Goal: Find contact information: Find contact information

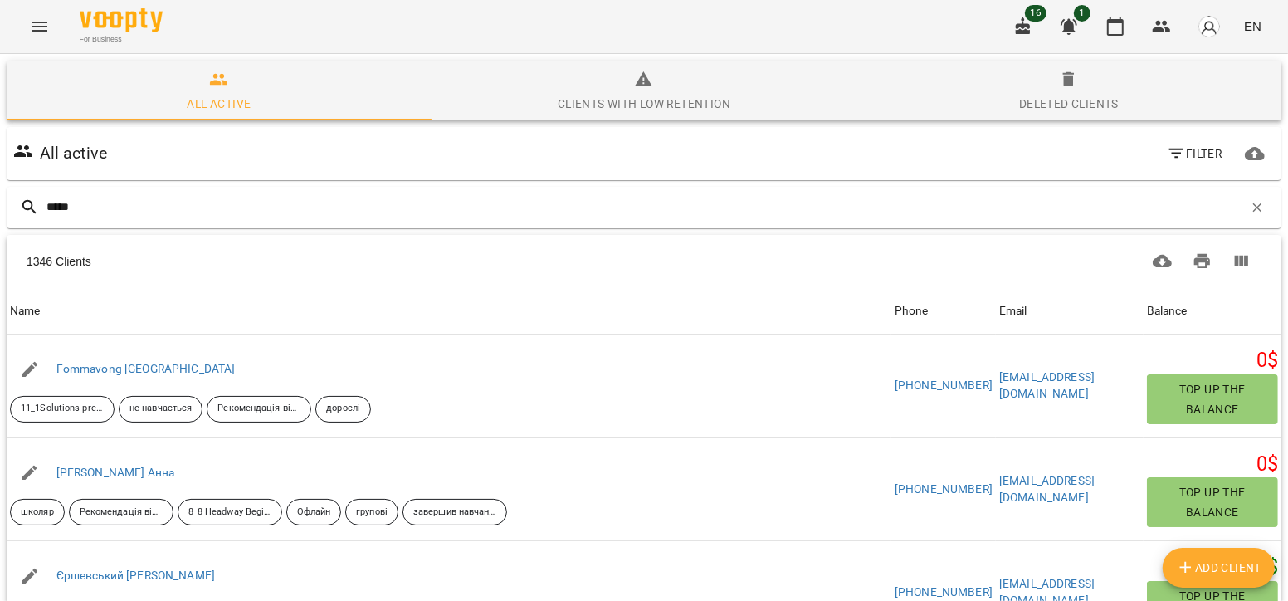
type input "*****"
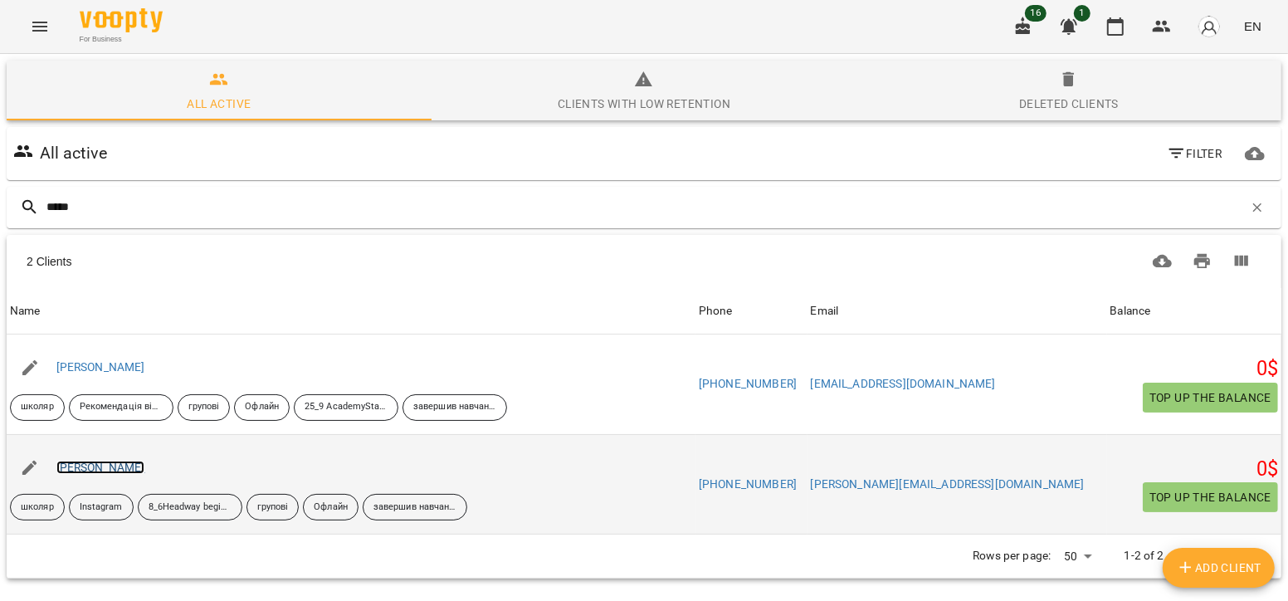
click at [130, 466] on link "[PERSON_NAME]" at bounding box center [100, 467] width 89 height 13
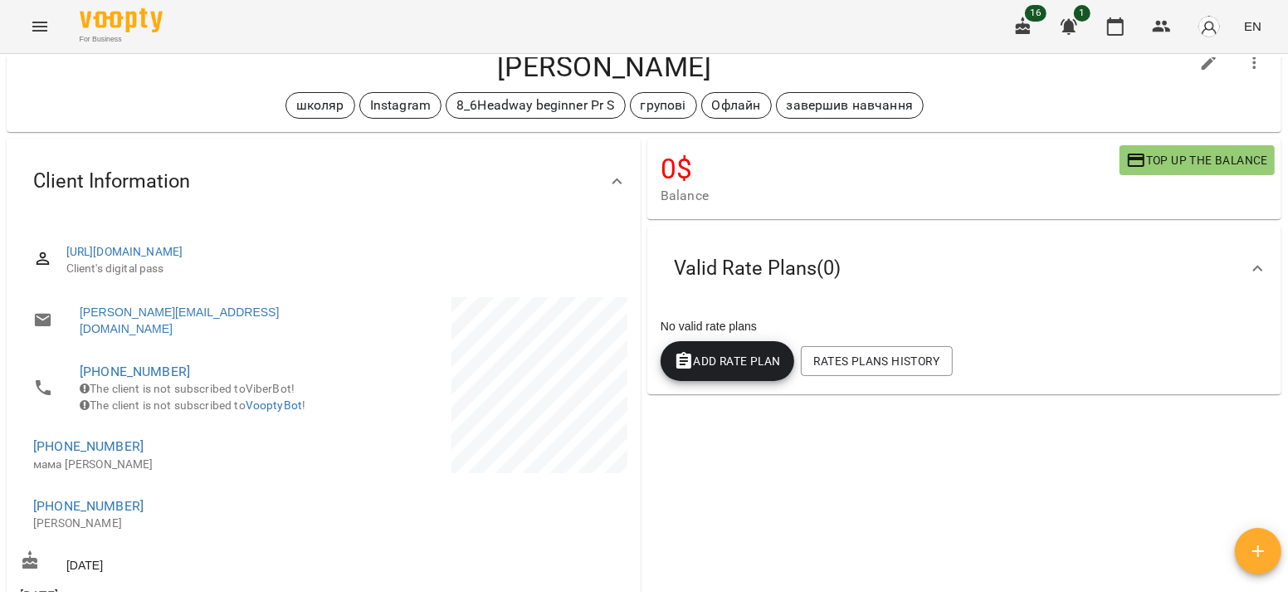
scroll to position [53, 0]
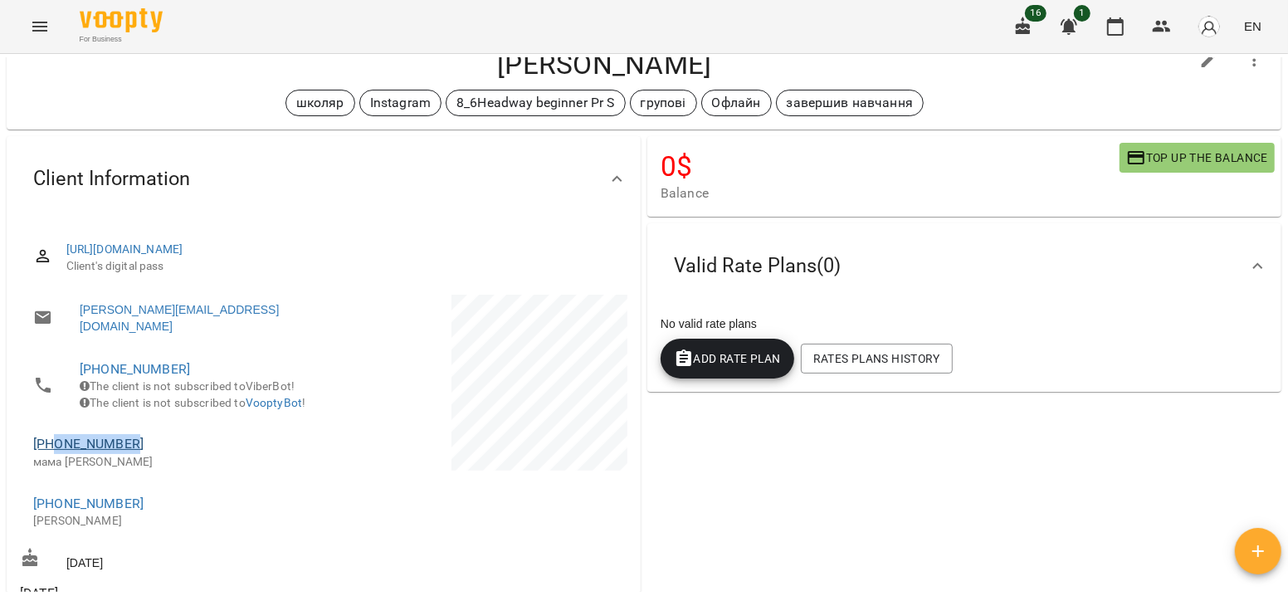
drag, startPoint x: 147, startPoint y: 451, endPoint x: 53, endPoint y: 449, distance: 93.8
click at [53, 449] on span "[PHONE_NUMBER]" at bounding box center [170, 444] width 274 height 20
copy link "0977967221"
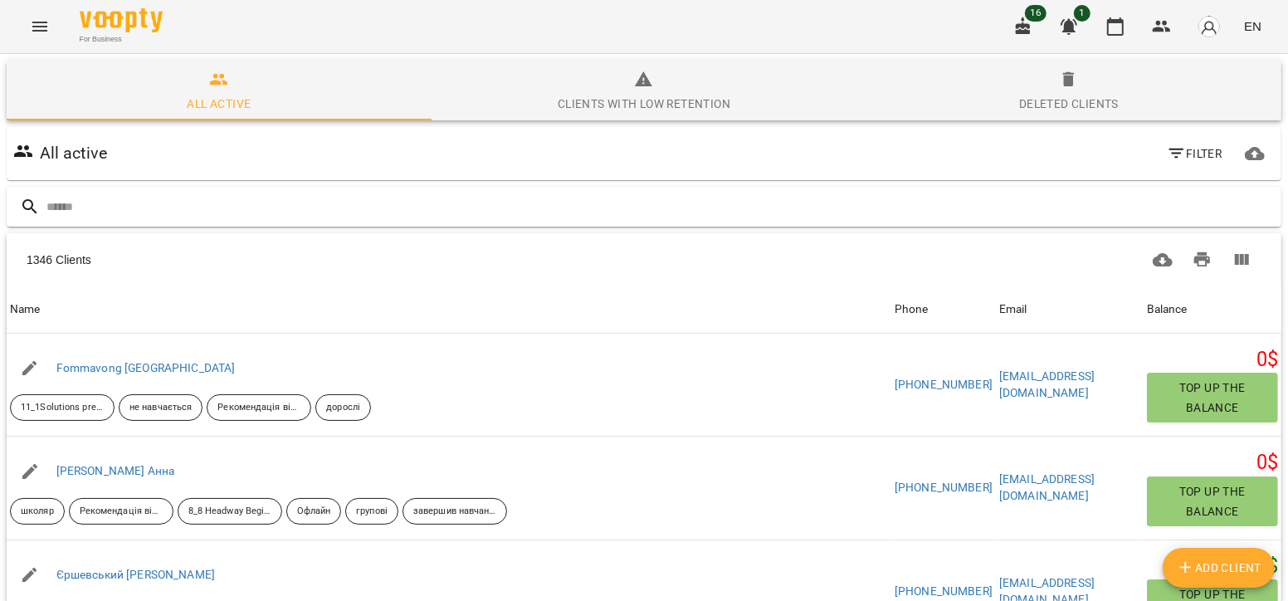
click at [216, 198] on input "text" at bounding box center [660, 206] width 1228 height 27
type input "********"
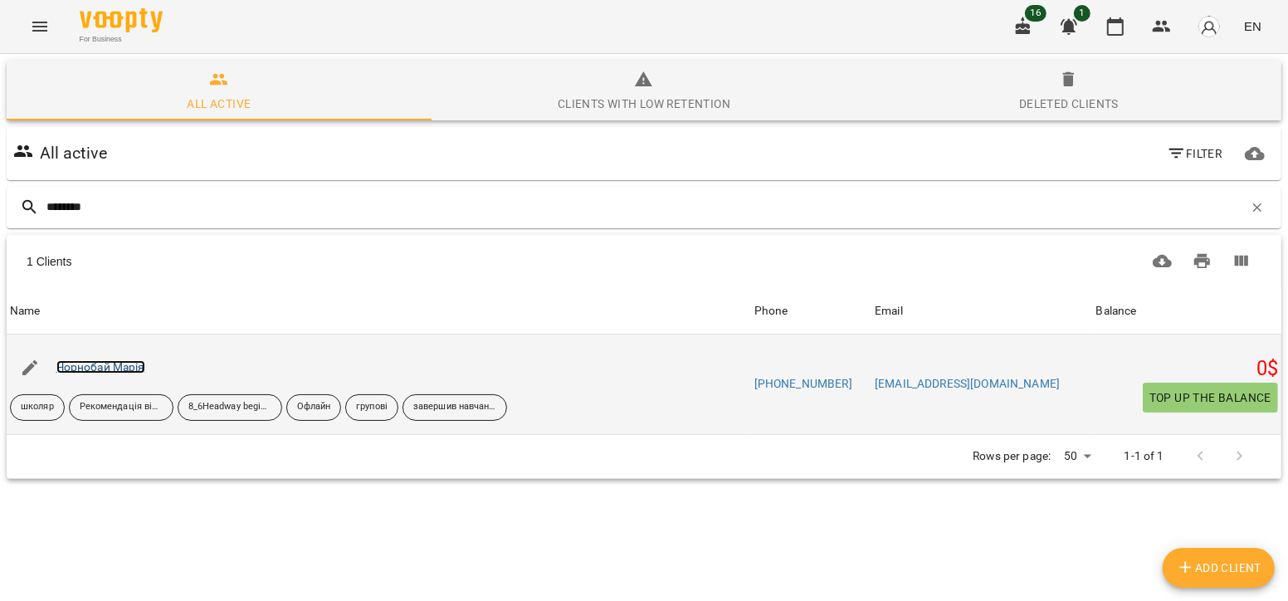
click at [124, 360] on link "Чорнобай Марія" at bounding box center [100, 366] width 89 height 13
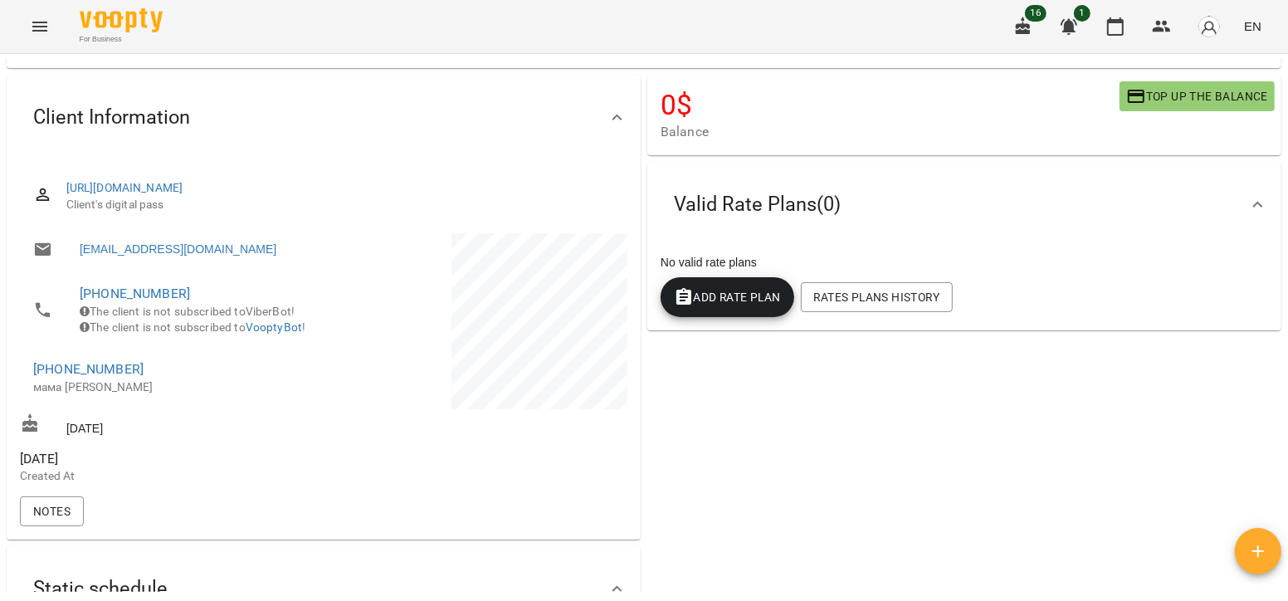
scroll to position [118, 0]
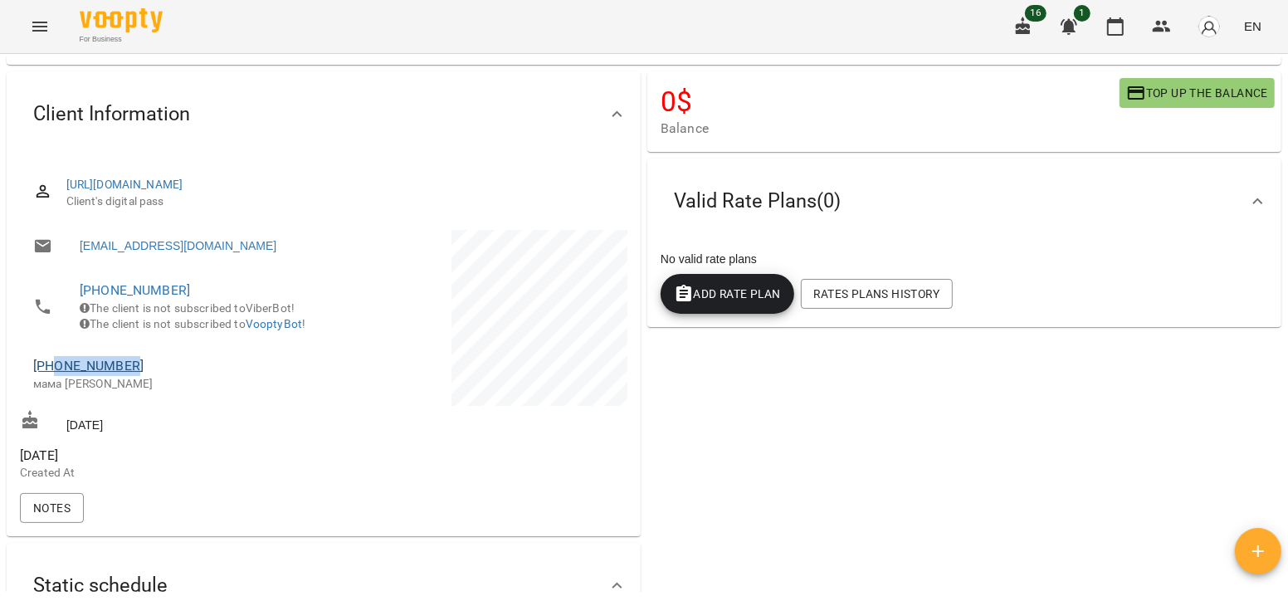
drag, startPoint x: 144, startPoint y: 392, endPoint x: 55, endPoint y: 391, distance: 89.7
click at [55, 376] on span "[PHONE_NUMBER]" at bounding box center [170, 366] width 274 height 20
copy link "0974411635"
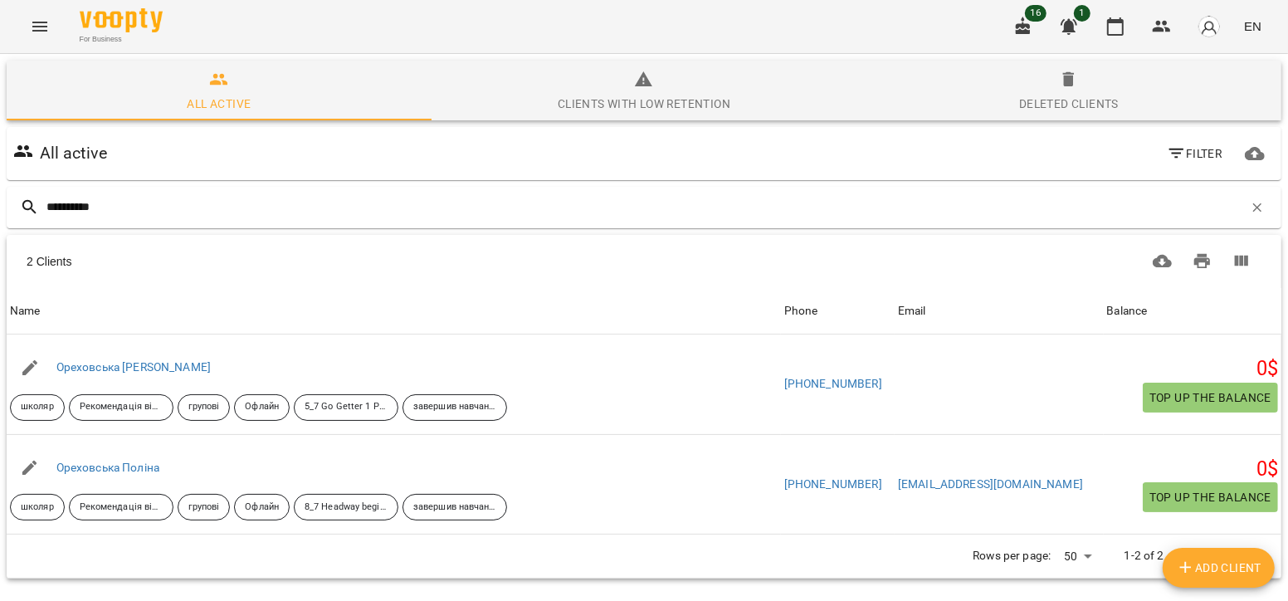
type input "**********"
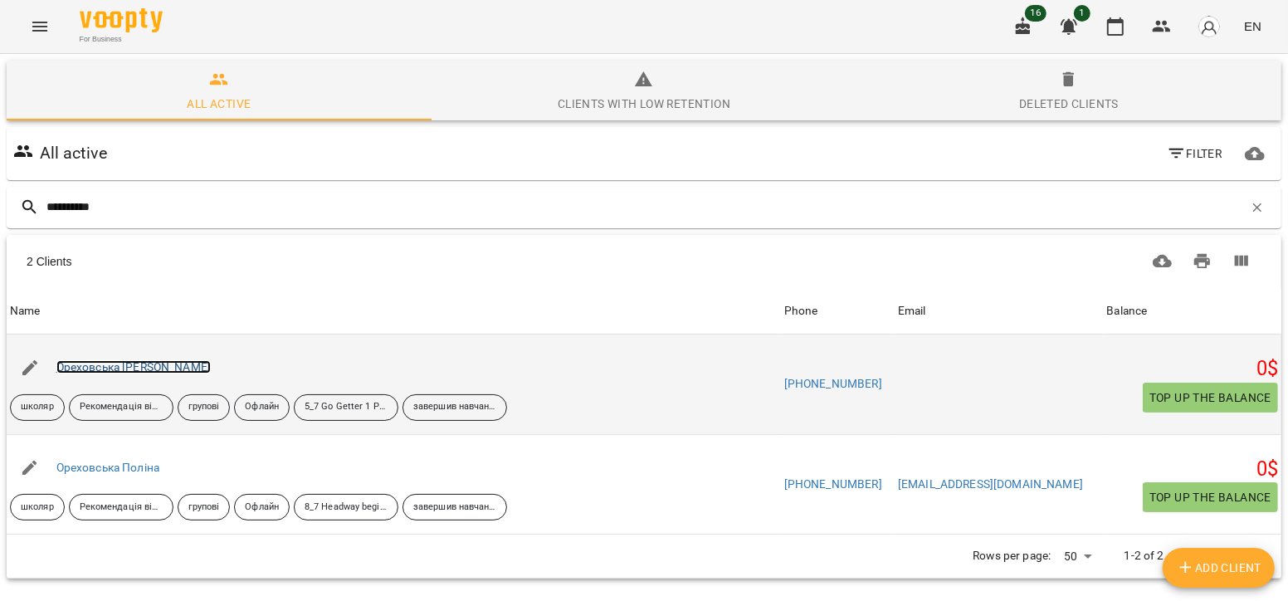
click at [101, 369] on link "Ореховська [PERSON_NAME]" at bounding box center [133, 366] width 155 height 13
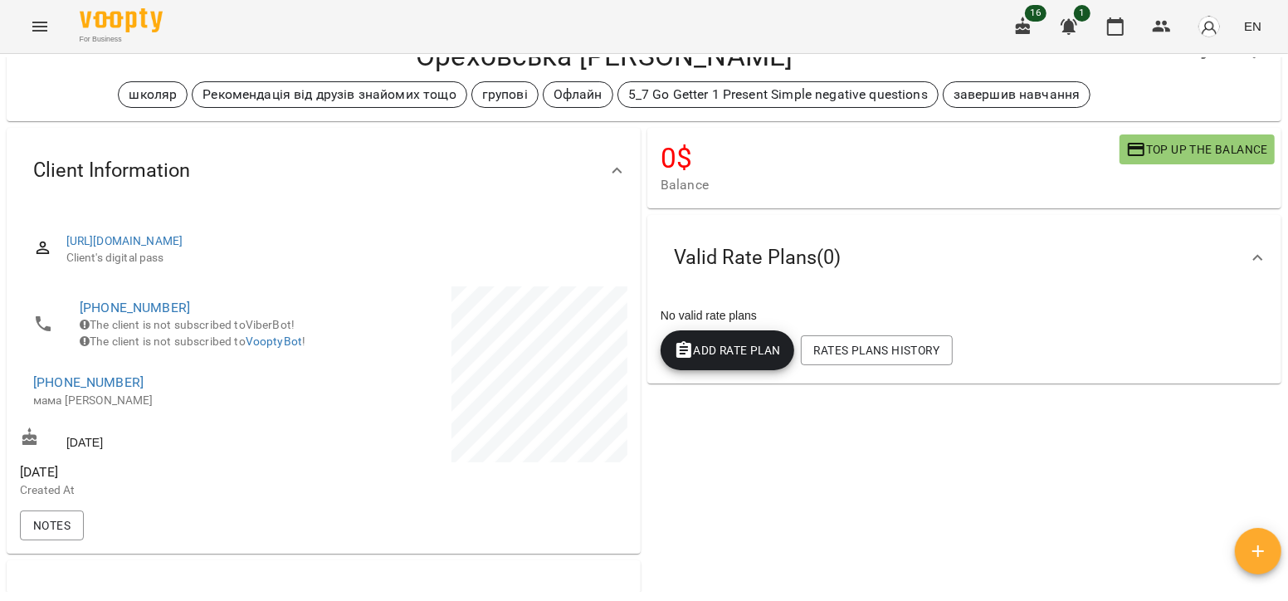
scroll to position [100, 0]
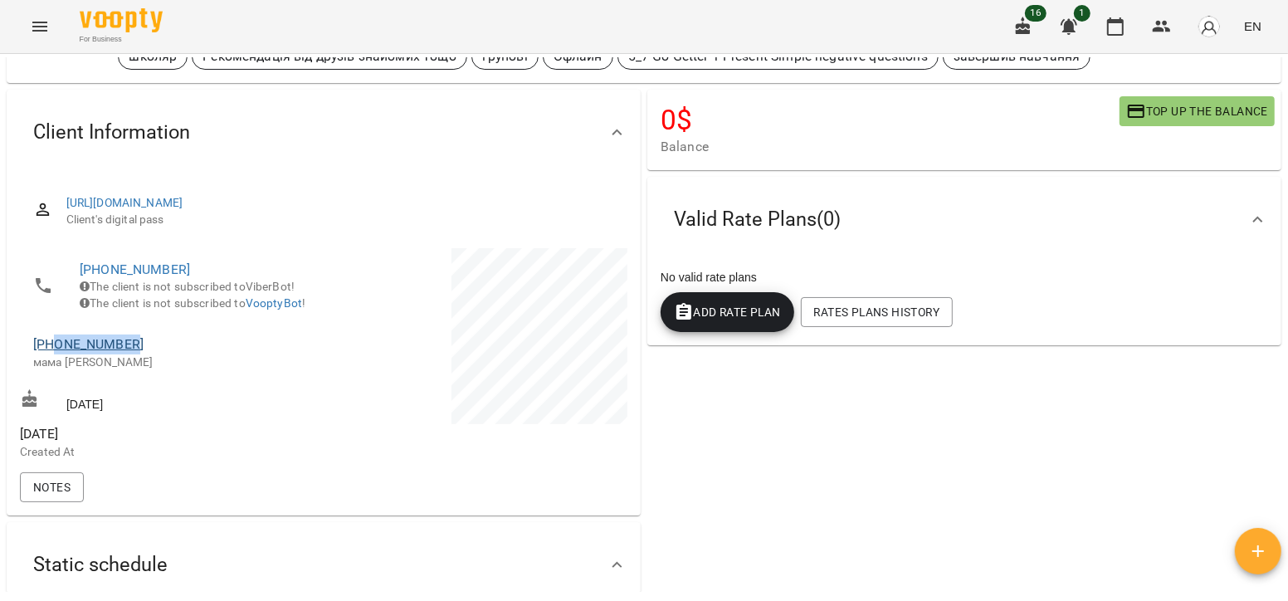
drag, startPoint x: 149, startPoint y: 363, endPoint x: 56, endPoint y: 362, distance: 92.1
click at [56, 354] on span "[PHONE_NUMBER]" at bounding box center [170, 345] width 274 height 20
copy link "0984757300"
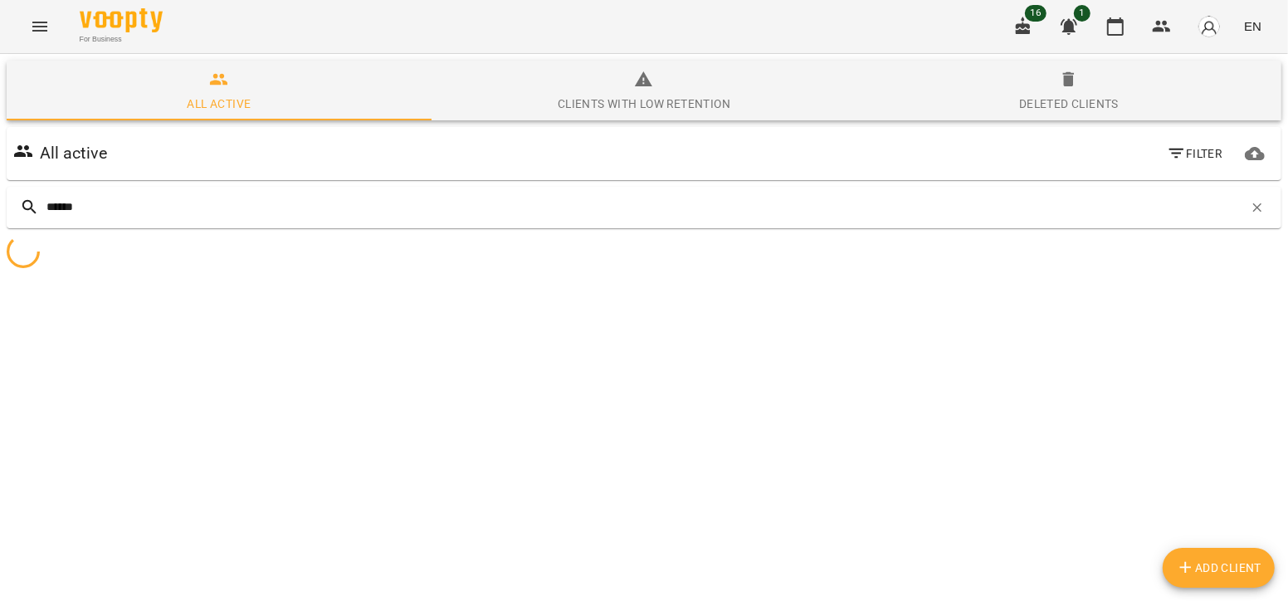
type input "*******"
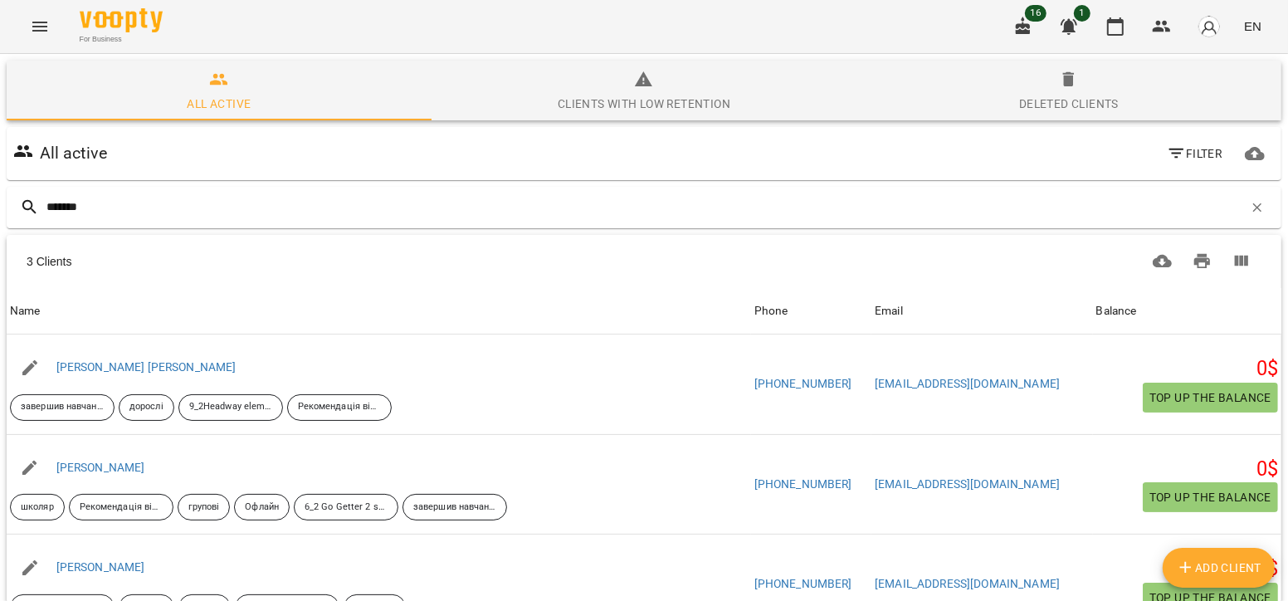
scroll to position [134, 0]
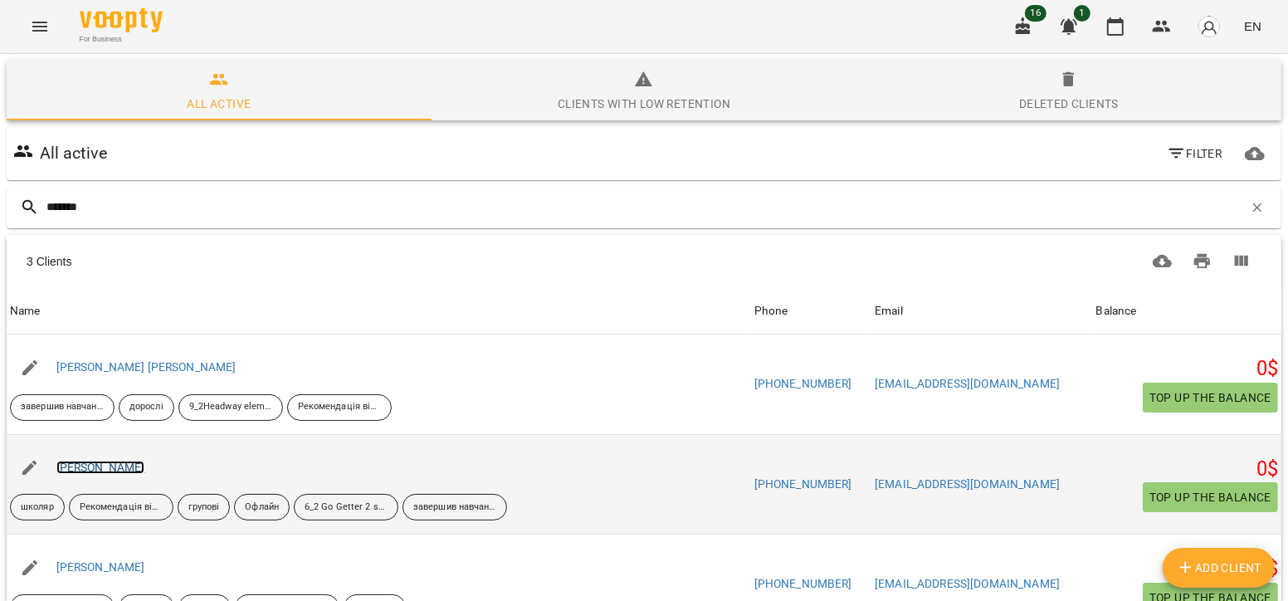
click at [139, 461] on link "[PERSON_NAME]" at bounding box center [100, 467] width 89 height 13
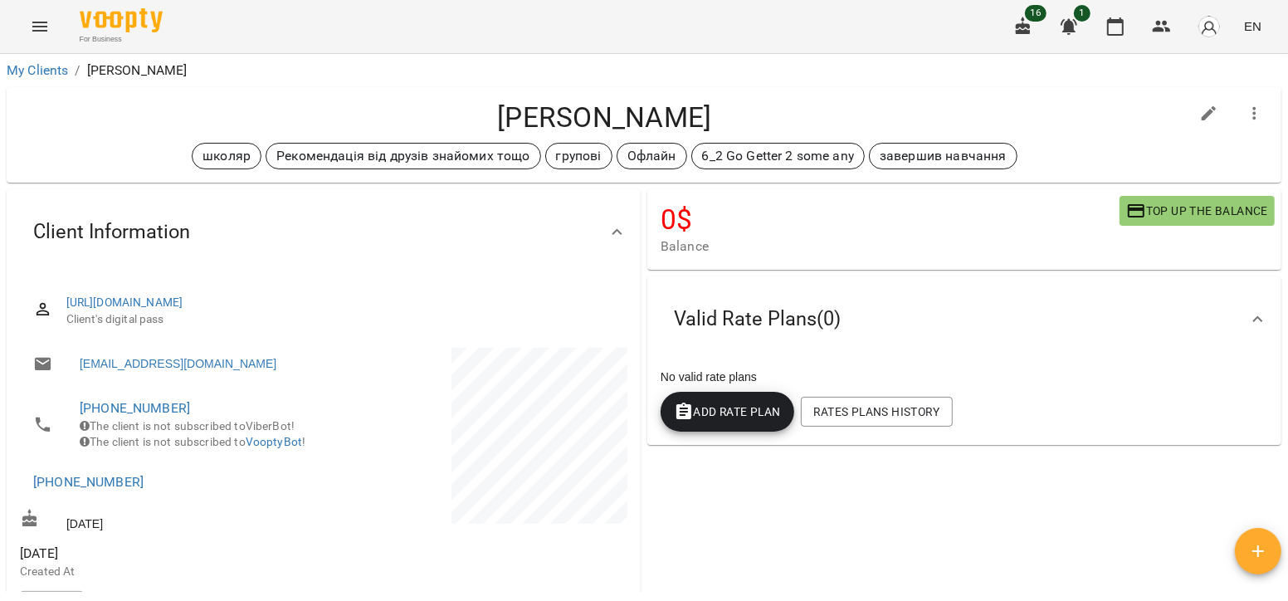
click at [165, 502] on li "[PHONE_NUMBER]" at bounding box center [170, 482] width 300 height 40
drag, startPoint x: 165, startPoint y: 515, endPoint x: 58, endPoint y: 502, distance: 107.9
click at [58, 502] on li "[PHONE_NUMBER]" at bounding box center [170, 482] width 300 height 40
click at [58, 490] on link "[PHONE_NUMBER]" at bounding box center [88, 482] width 110 height 16
click at [224, 498] on div at bounding box center [644, 300] width 1288 height 601
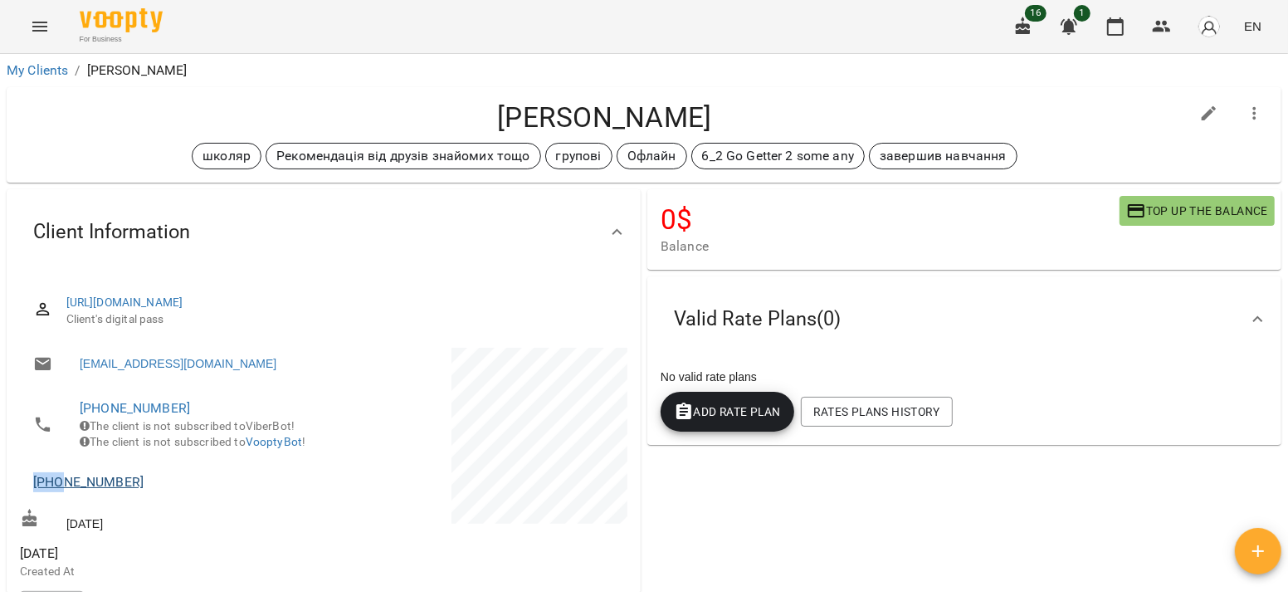
drag, startPoint x: 145, startPoint y: 494, endPoint x: 60, endPoint y: 504, distance: 86.1
click at [60, 502] on li "[PHONE_NUMBER]" at bounding box center [170, 482] width 300 height 40
click at [60, 490] on link "[PHONE_NUMBER]" at bounding box center [88, 482] width 110 height 16
click at [292, 504] on div at bounding box center [644, 300] width 1288 height 601
click at [144, 492] on span "[PHONE_NUMBER]" at bounding box center [170, 482] width 274 height 20
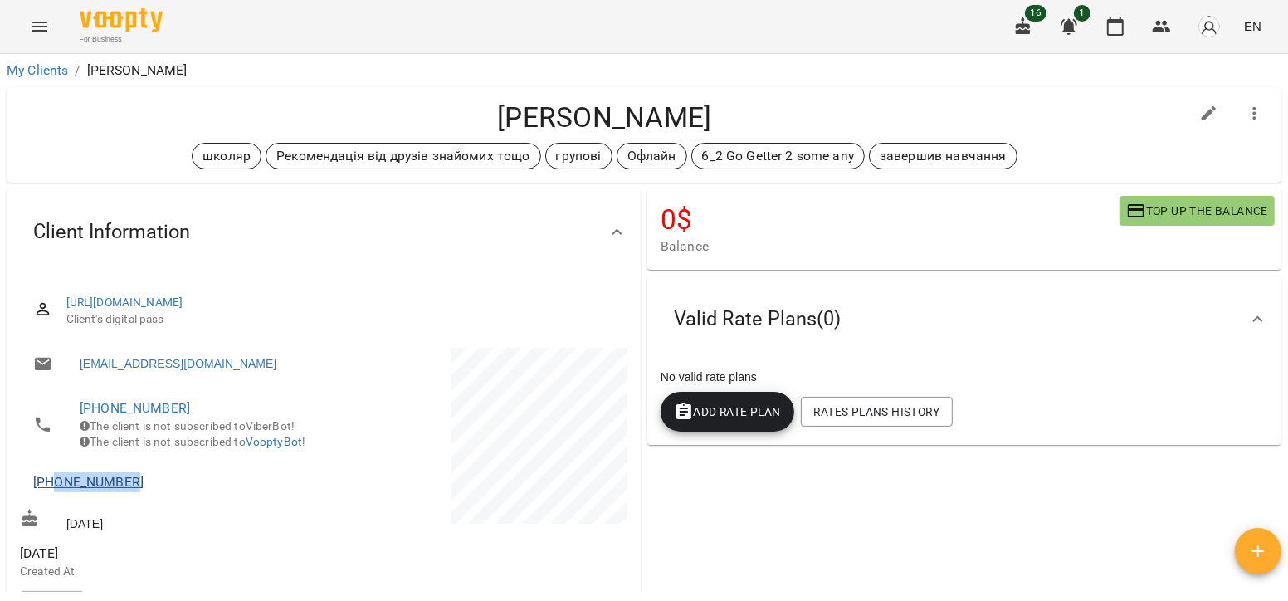
drag, startPoint x: 141, startPoint y: 510, endPoint x: 53, endPoint y: 498, distance: 88.8
click at [53, 492] on span "[PHONE_NUMBER]" at bounding box center [170, 482] width 274 height 20
copy link "0967518009"
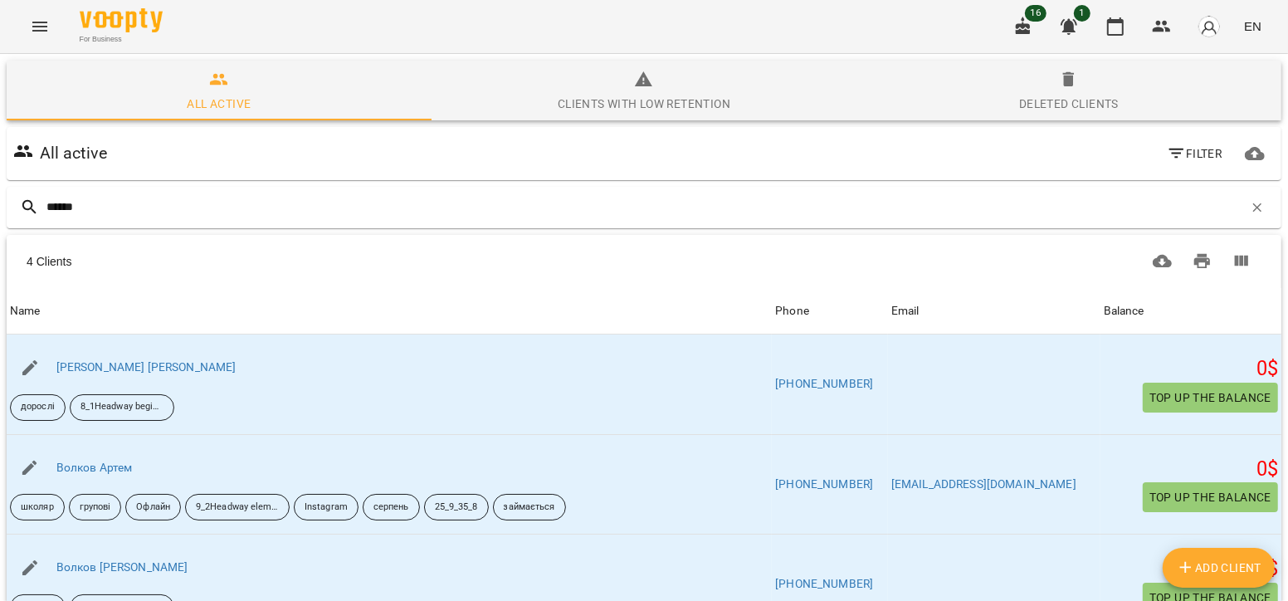
type input "******"
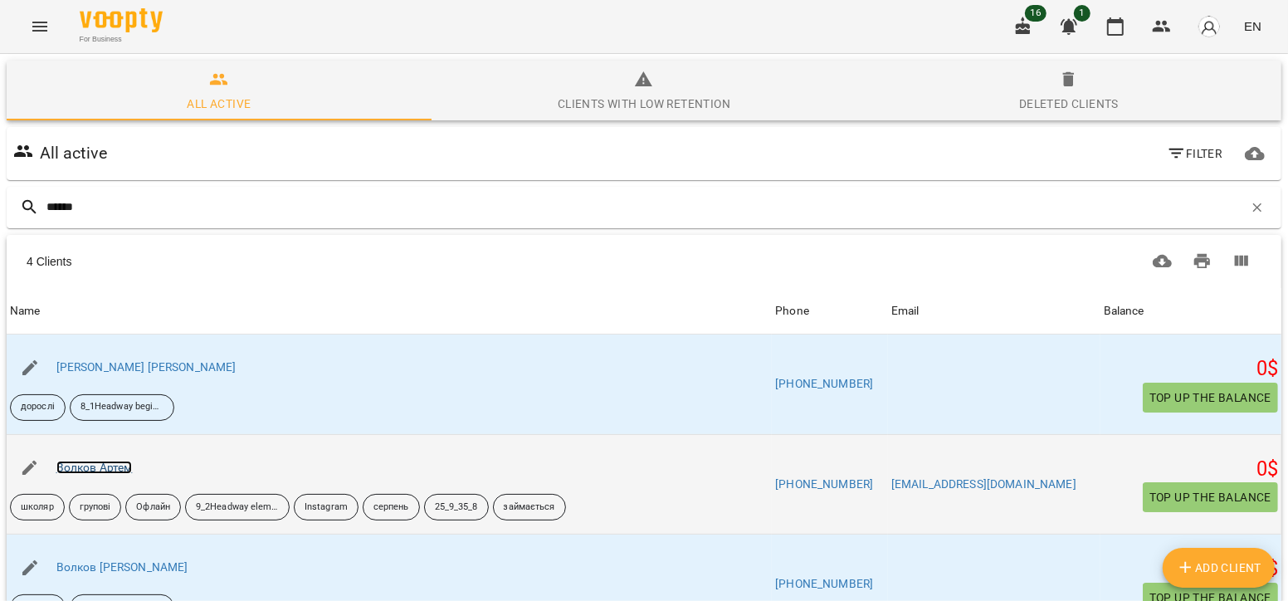
click at [112, 461] on link "Волков Артем" at bounding box center [94, 467] width 76 height 13
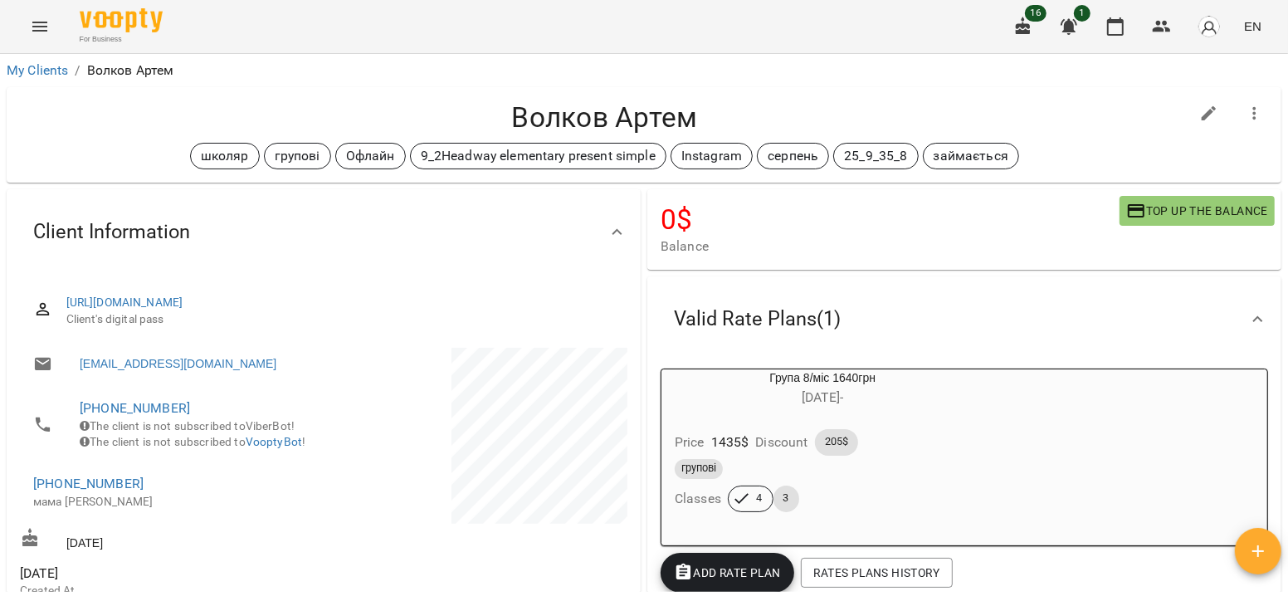
scroll to position [188, 0]
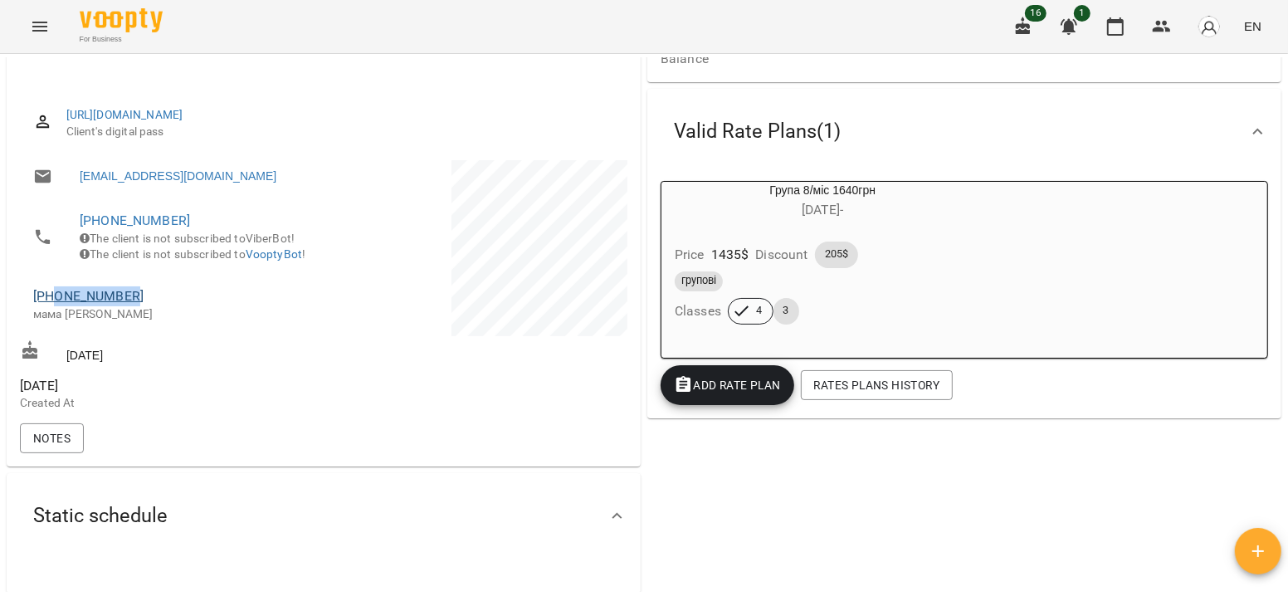
drag, startPoint x: 139, startPoint y: 317, endPoint x: 56, endPoint y: 315, distance: 83.9
click at [56, 306] on span "[PHONE_NUMBER]" at bounding box center [170, 296] width 274 height 20
copy link "0969433367"
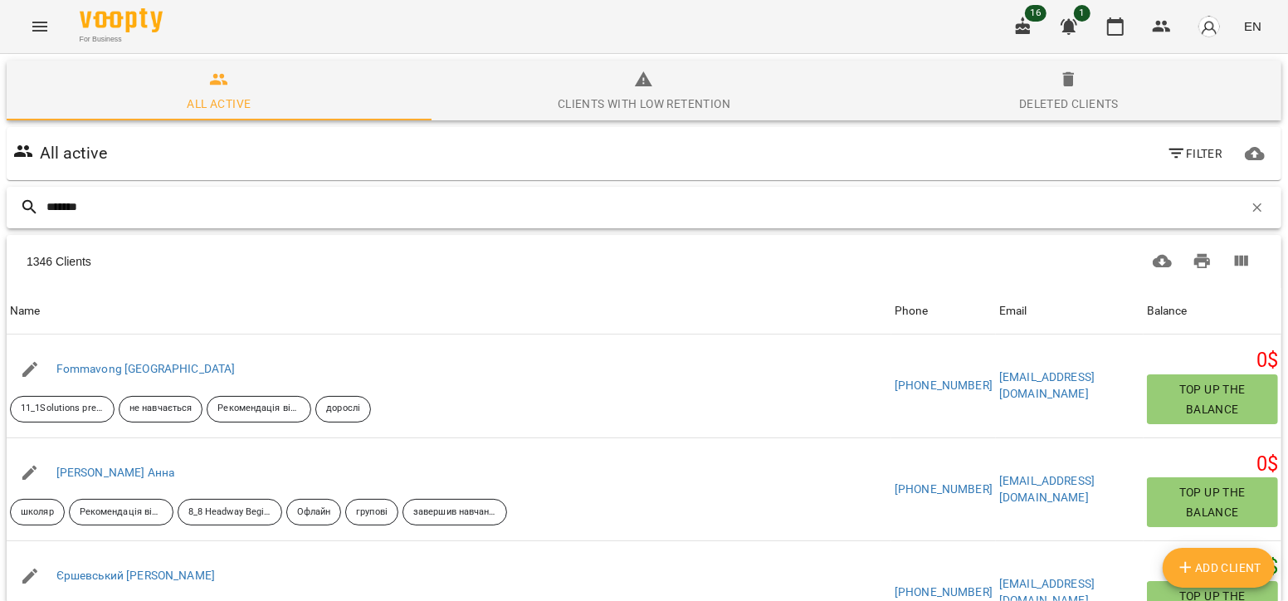
type input "********"
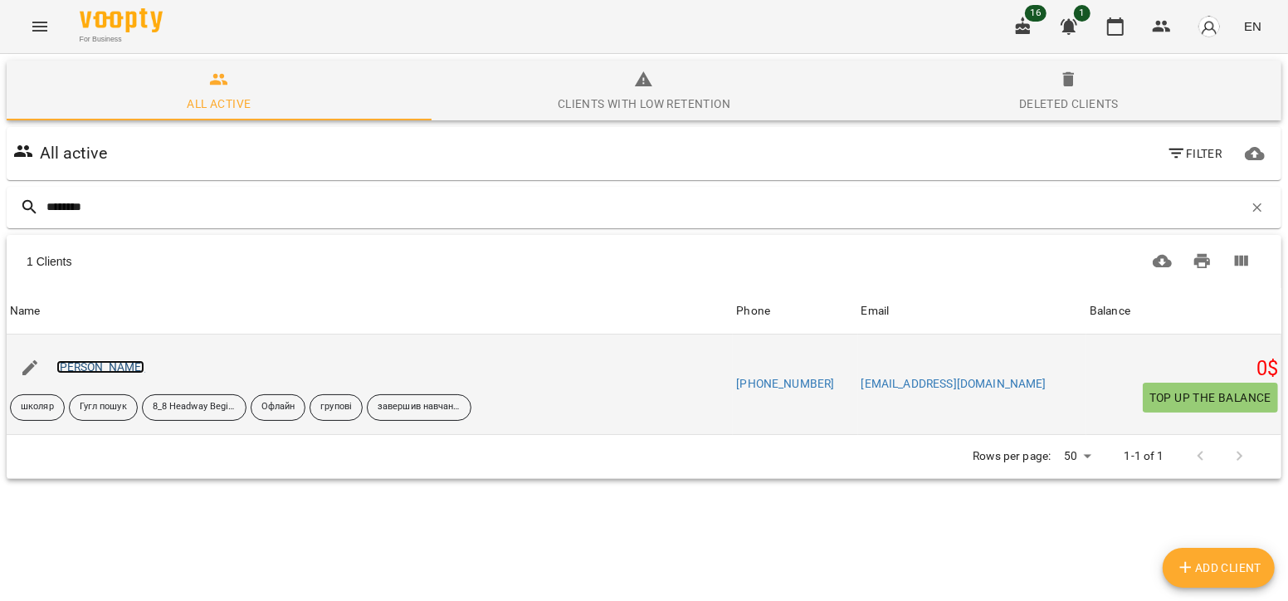
click at [117, 364] on link "[PERSON_NAME]" at bounding box center [100, 366] width 89 height 13
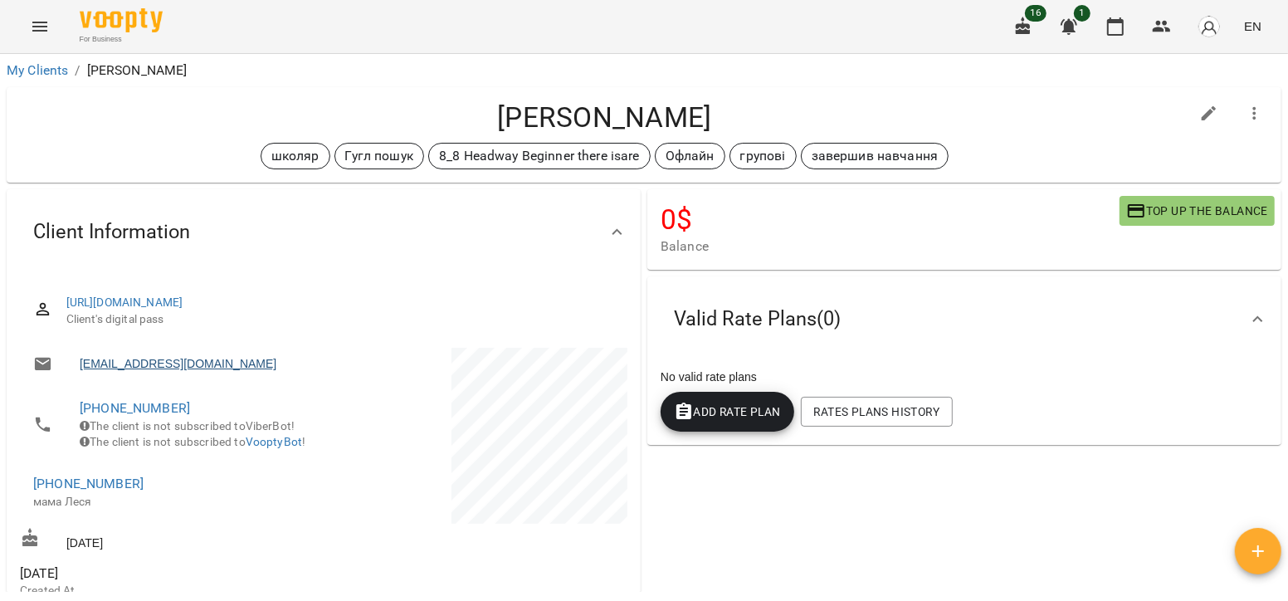
scroll to position [50, 0]
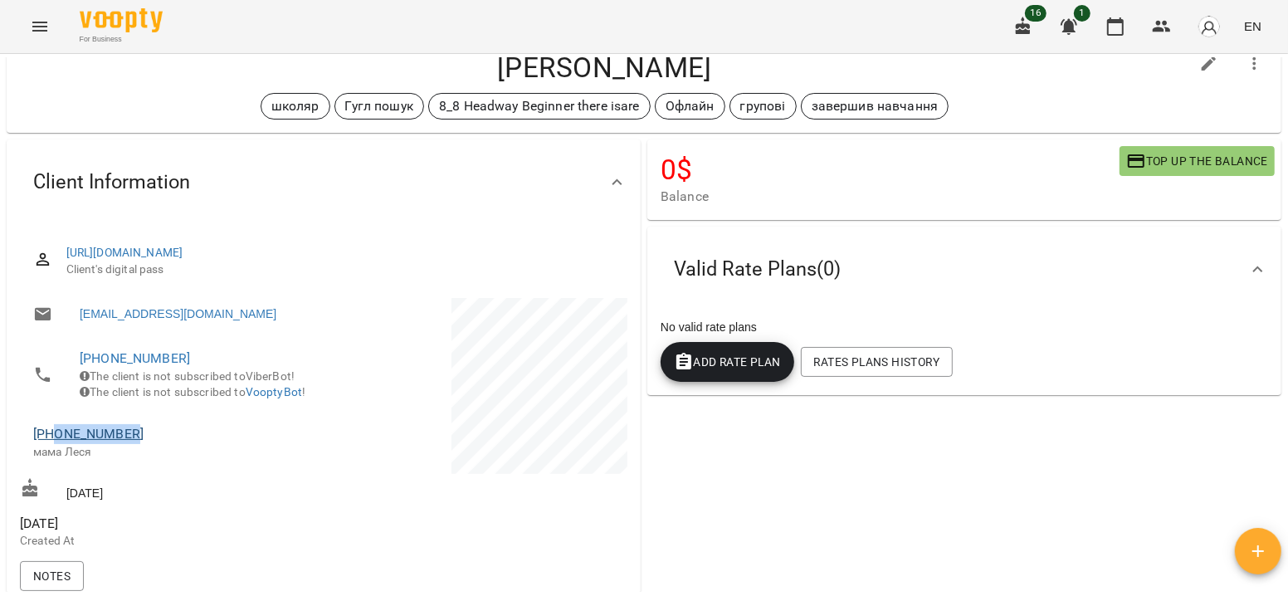
drag, startPoint x: 141, startPoint y: 452, endPoint x: 57, endPoint y: 456, distance: 83.9
click at [57, 444] on span "[PHONE_NUMBER]" at bounding box center [170, 434] width 274 height 20
copy link "0973139259"
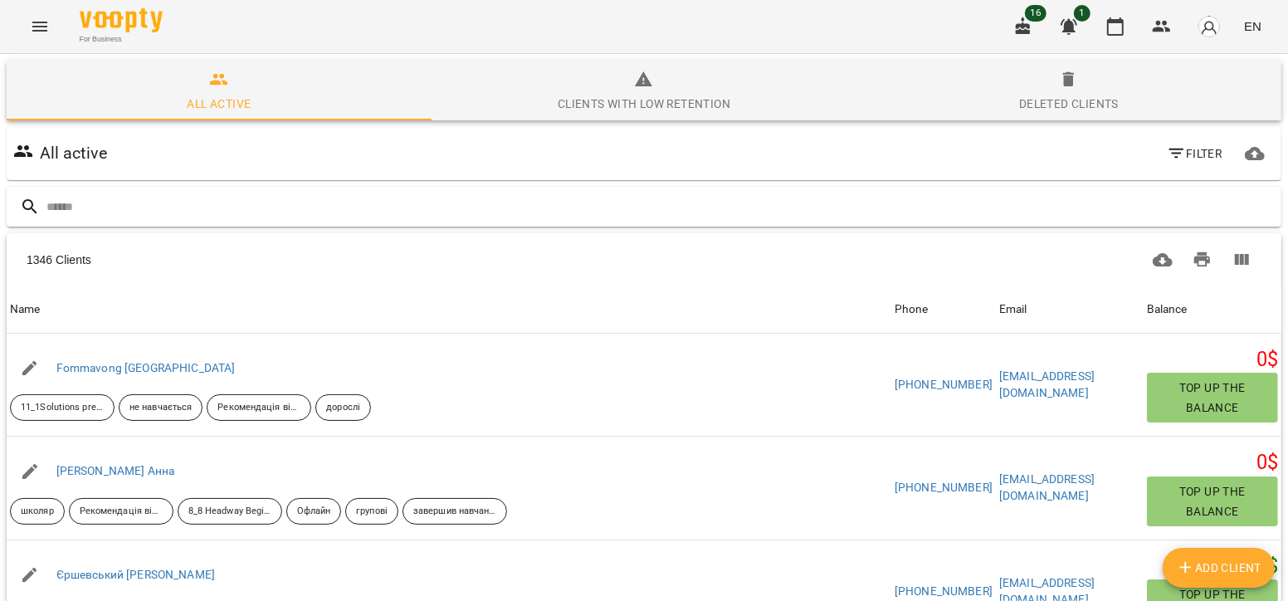
click at [250, 194] on input "text" at bounding box center [660, 206] width 1228 height 27
type input "********"
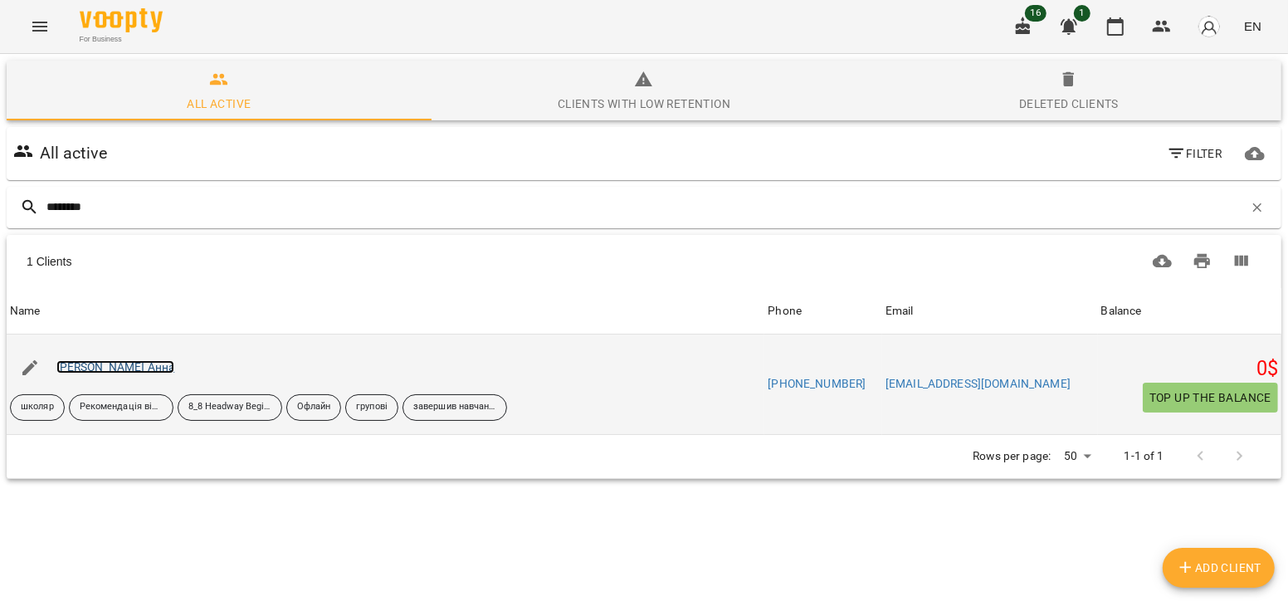
click at [105, 369] on link "[PERSON_NAME] Анна" at bounding box center [115, 366] width 119 height 13
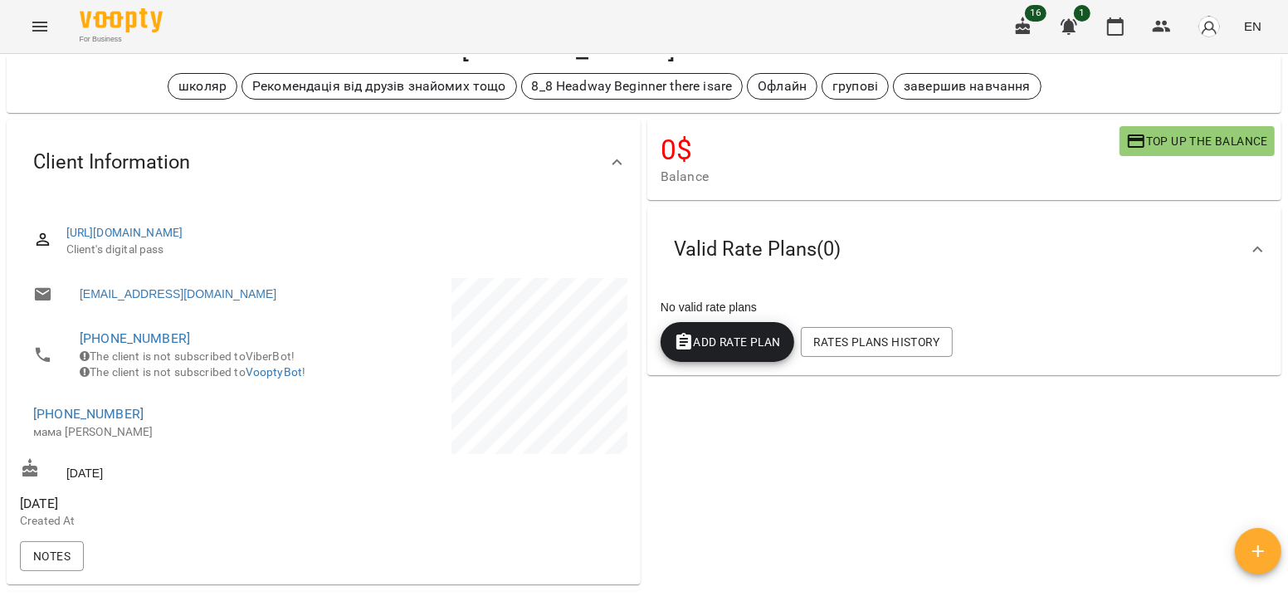
scroll to position [73, 0]
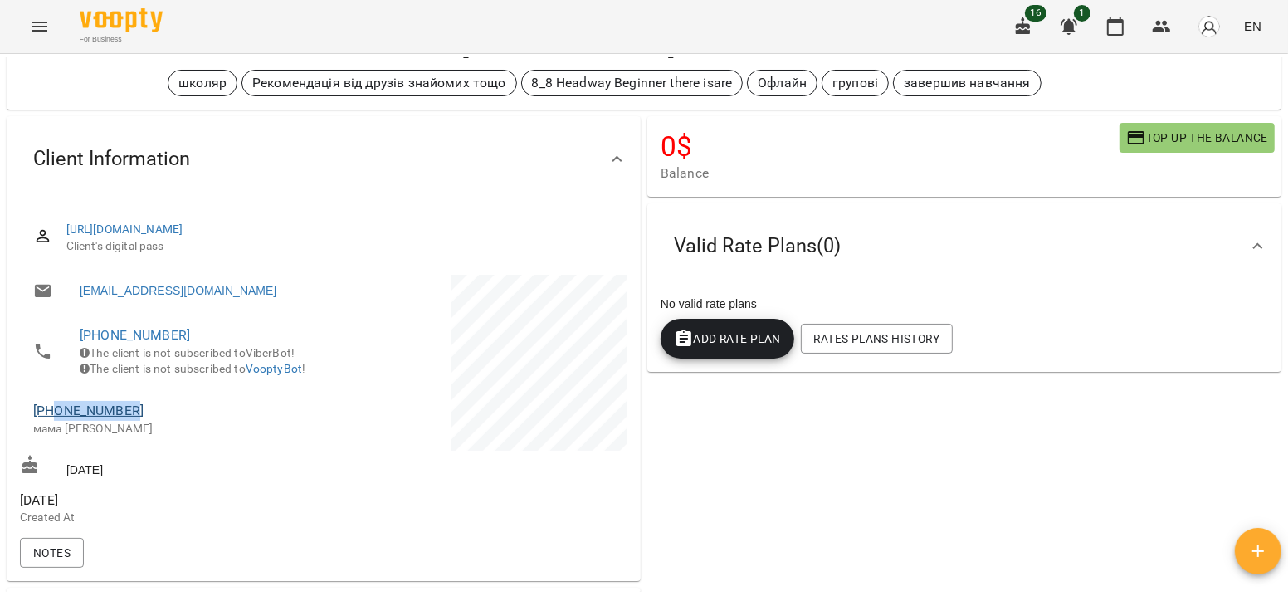
drag, startPoint x: 154, startPoint y: 431, endPoint x: 58, endPoint y: 427, distance: 96.3
click at [58, 421] on span "[PHONE_NUMBER]" at bounding box center [170, 411] width 274 height 20
copy link "0979198858"
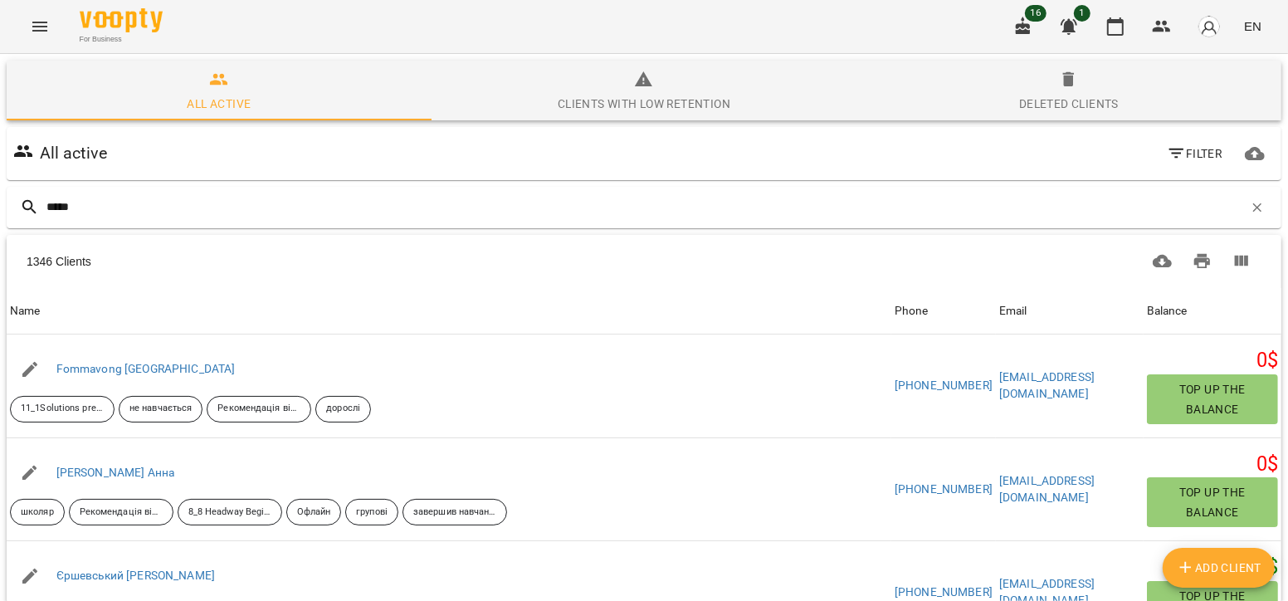
type input "******"
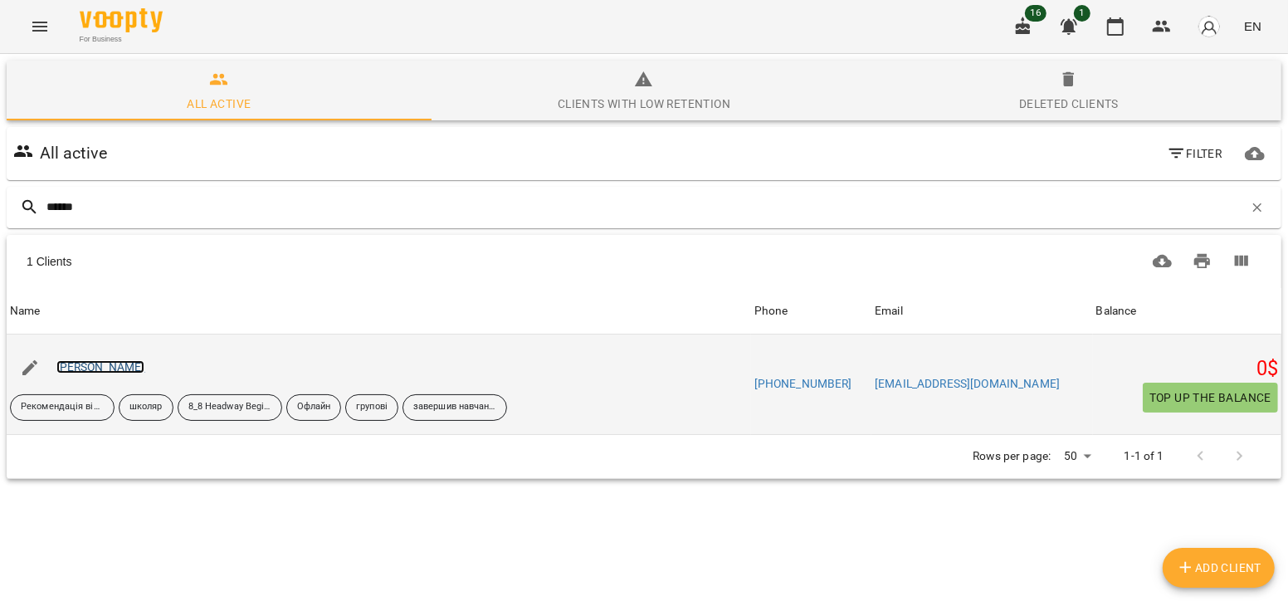
click at [103, 365] on link "[PERSON_NAME]" at bounding box center [100, 366] width 89 height 13
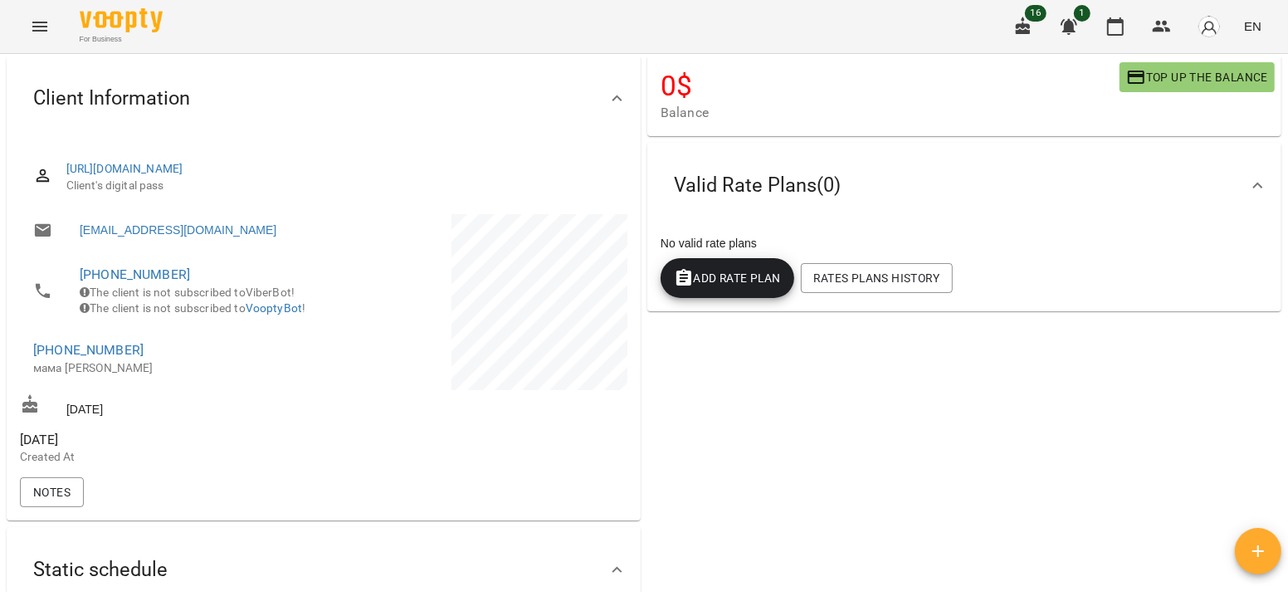
scroll to position [161, 0]
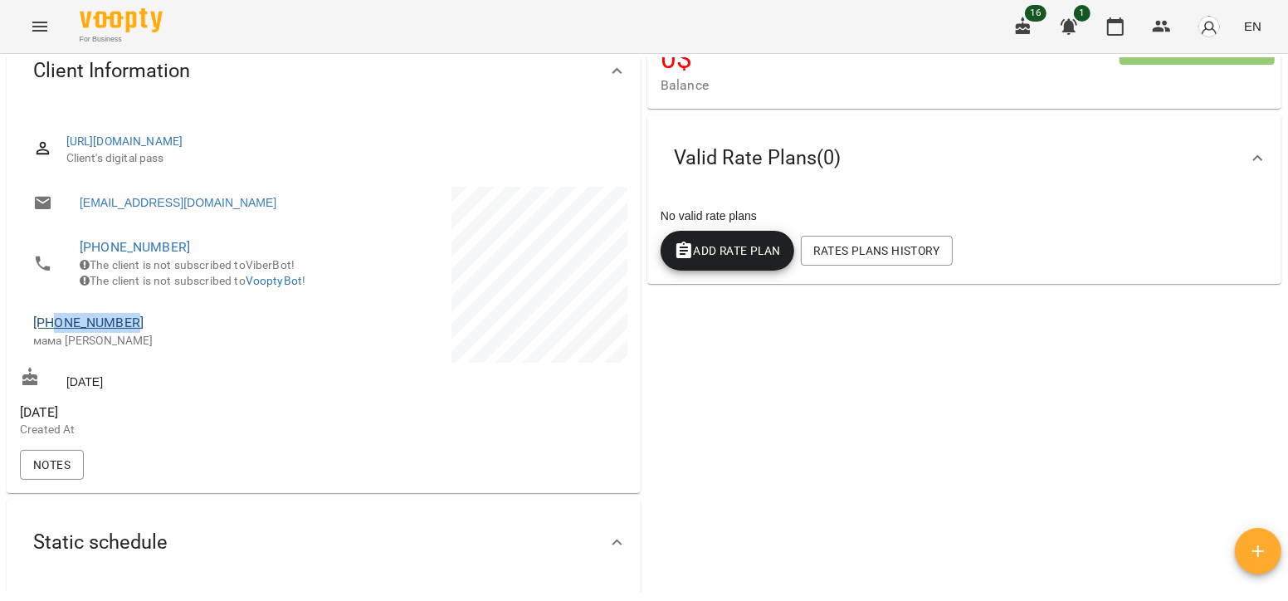
drag, startPoint x: 145, startPoint y: 341, endPoint x: 57, endPoint y: 340, distance: 88.0
click at [57, 333] on span "[PHONE_NUMBER]" at bounding box center [170, 323] width 274 height 20
copy link "0975373100"
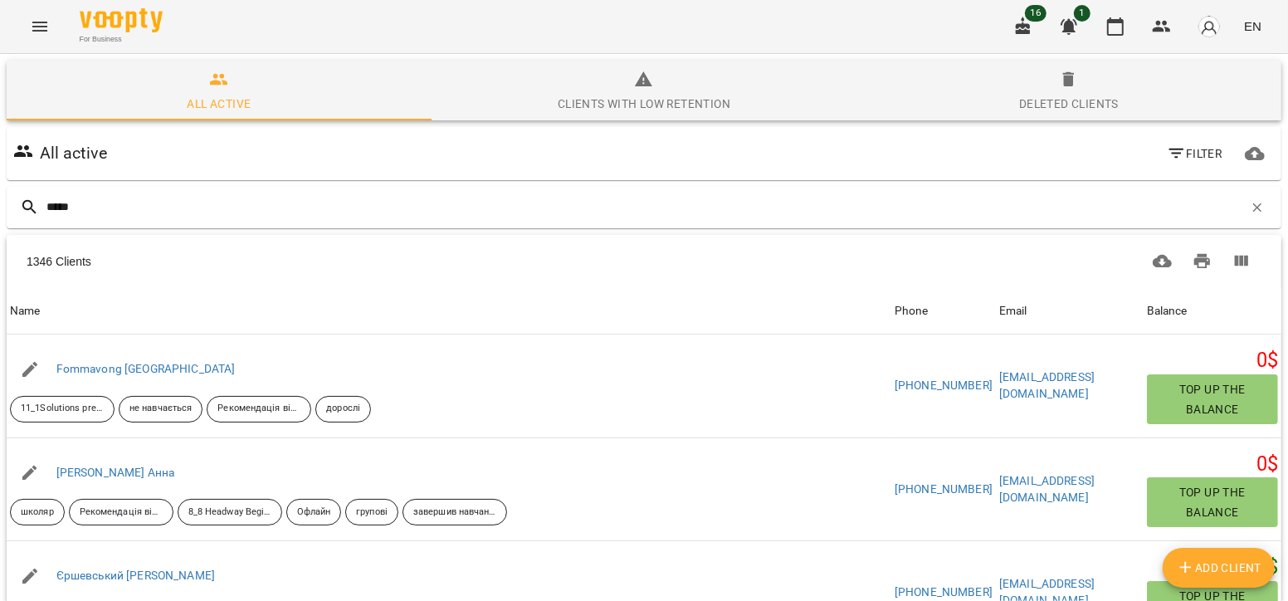
type input "******"
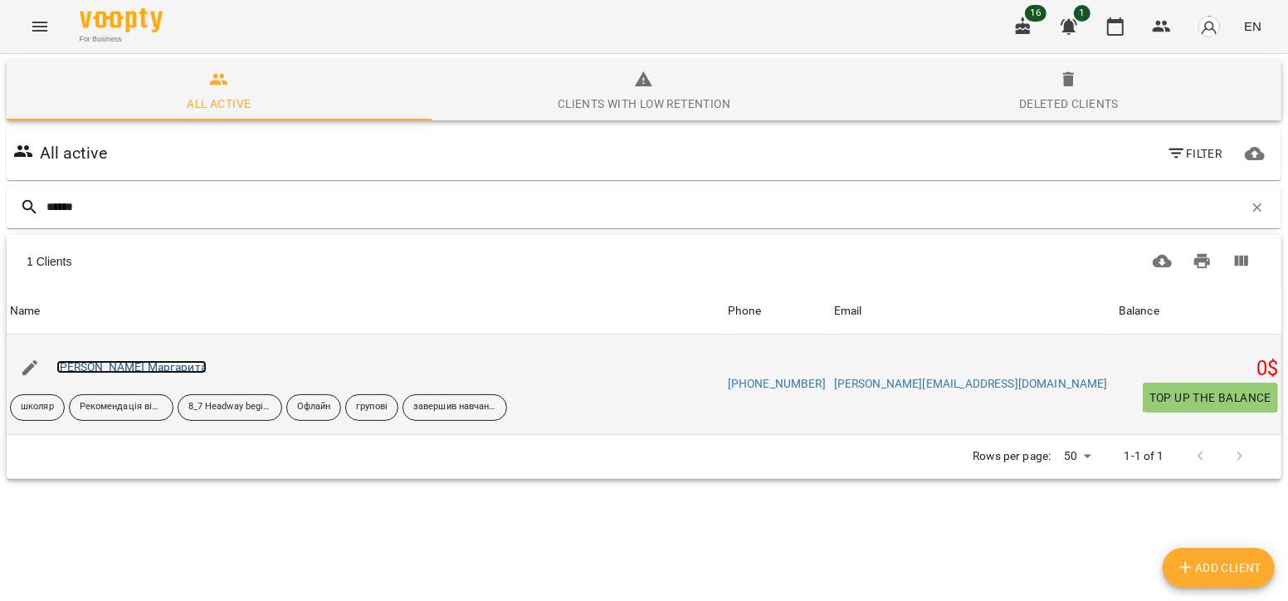
click at [134, 369] on link "[PERSON_NAME] Маргарита" at bounding box center [131, 366] width 150 height 13
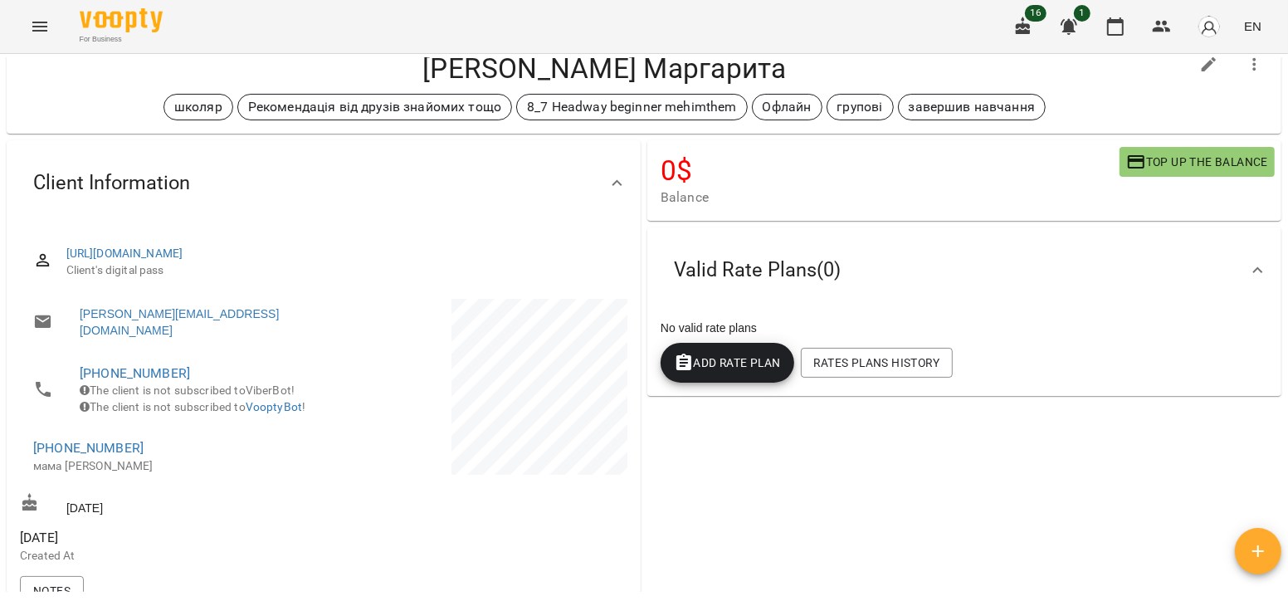
scroll to position [50, 0]
drag, startPoint x: 146, startPoint y: 446, endPoint x: 66, endPoint y: 457, distance: 80.5
click at [66, 457] on li "[PHONE_NUMBER] мама [GEOGRAPHIC_DATA]" at bounding box center [170, 455] width 300 height 59
click at [162, 454] on span "[PHONE_NUMBER]" at bounding box center [170, 447] width 274 height 20
drag, startPoint x: 162, startPoint y: 454, endPoint x: 96, endPoint y: 447, distance: 65.9
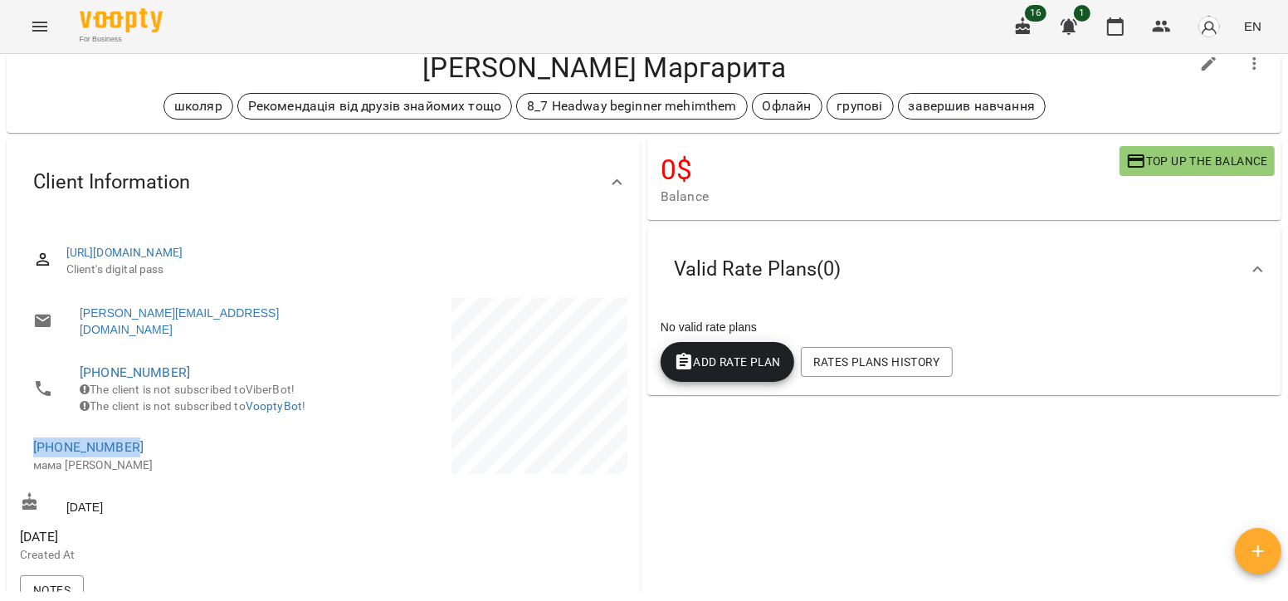
click at [96, 447] on span "[PHONE_NUMBER]" at bounding box center [170, 447] width 274 height 20
click at [170, 457] on span "[PHONE_NUMBER]" at bounding box center [170, 447] width 274 height 20
drag, startPoint x: 138, startPoint y: 457, endPoint x: 56, endPoint y: 456, distance: 81.4
click at [56, 456] on span "[PHONE_NUMBER]" at bounding box center [170, 447] width 274 height 20
copy link "0967519365"
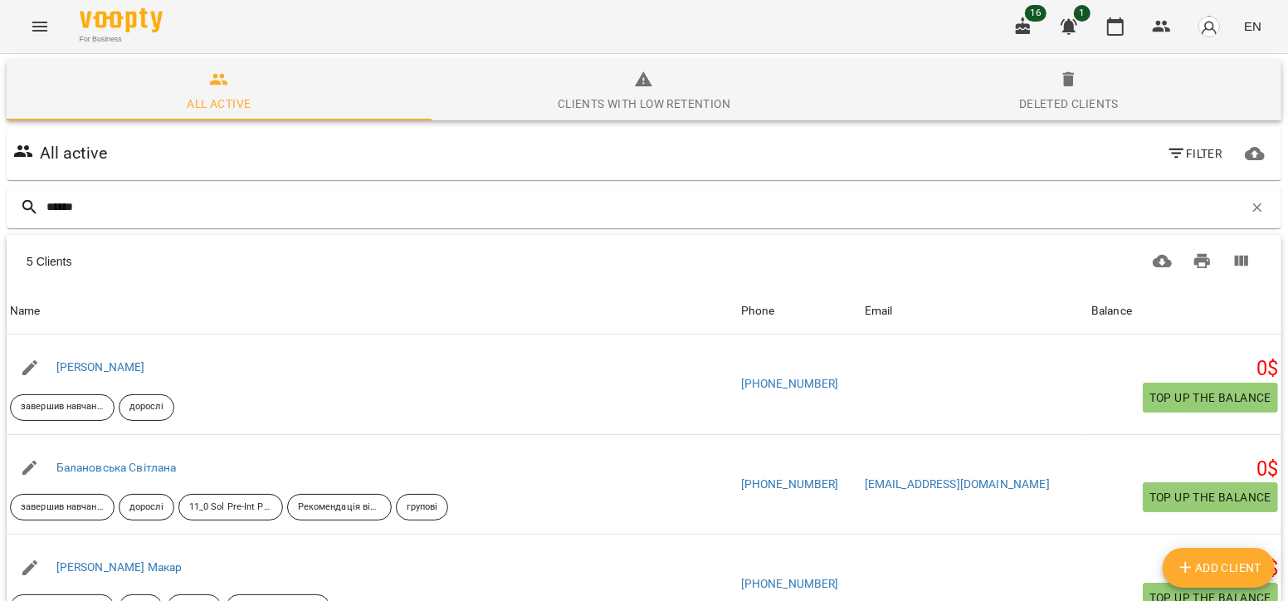
type input "*******"
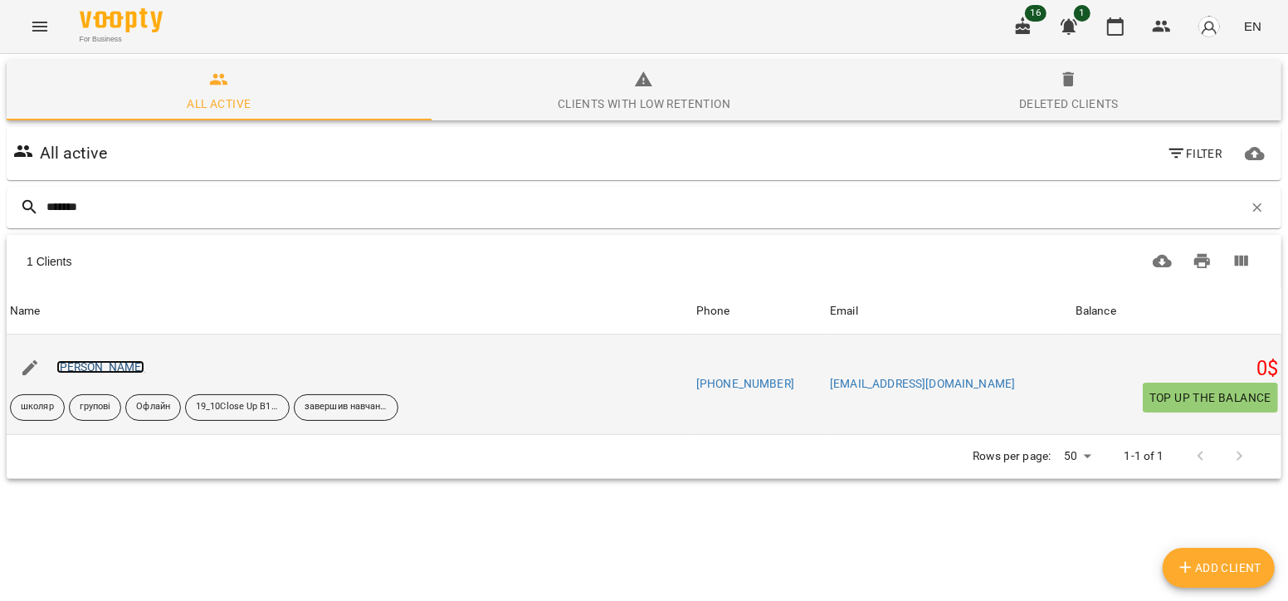
click at [131, 363] on link "[PERSON_NAME]" at bounding box center [100, 366] width 89 height 13
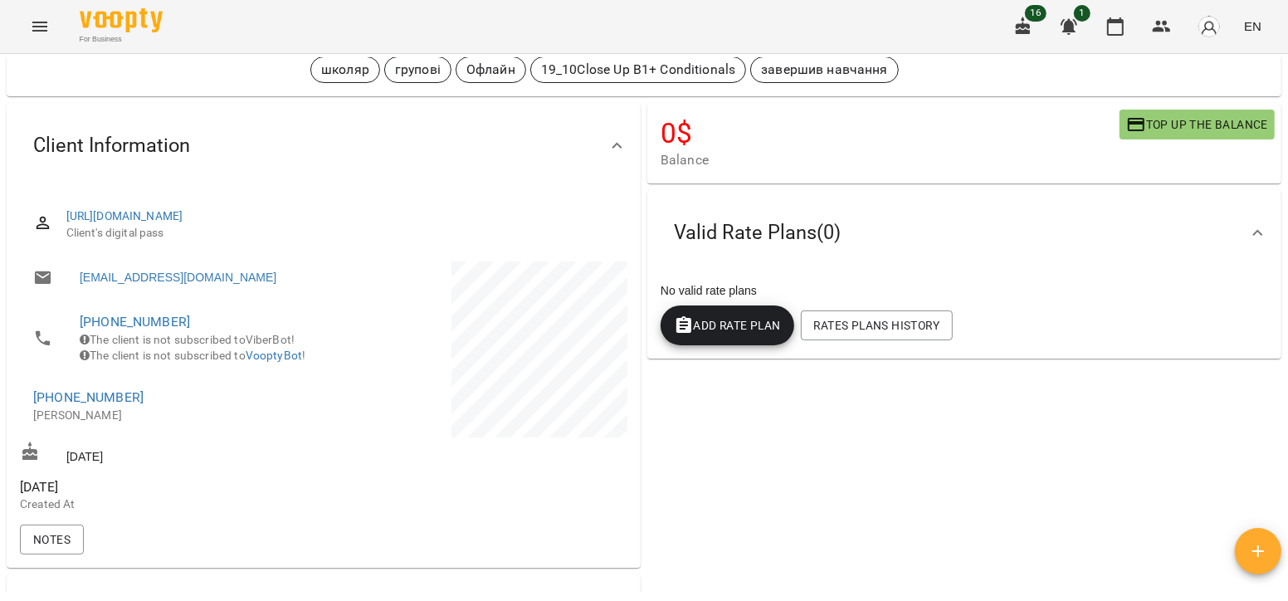
scroll to position [95, 0]
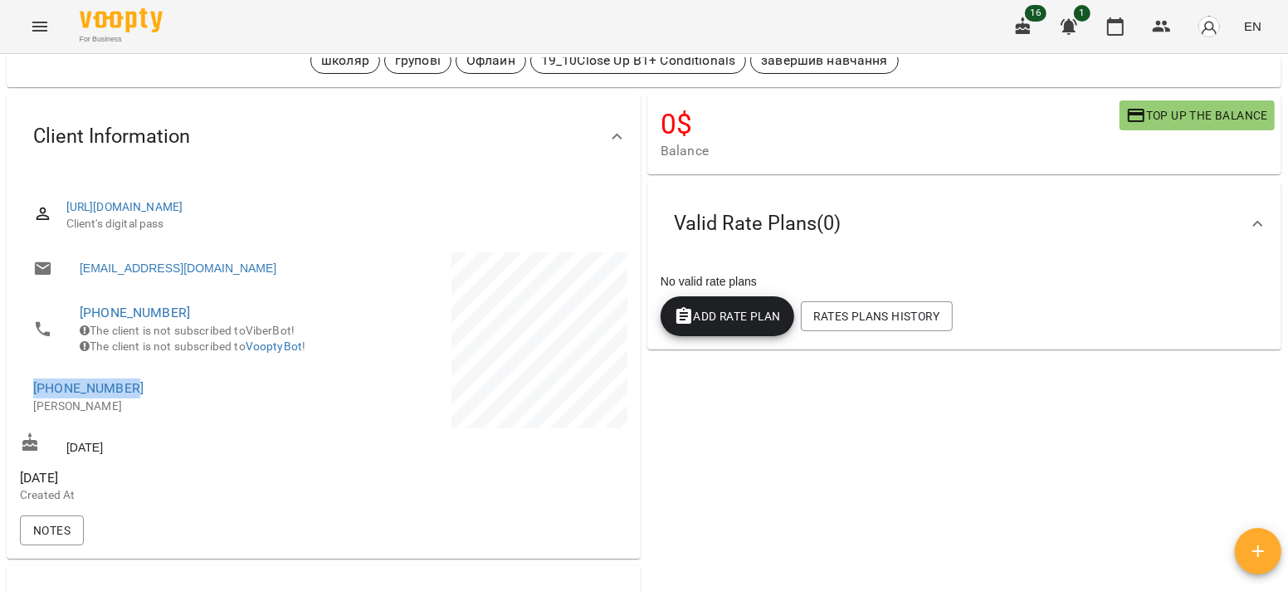
drag, startPoint x: 141, startPoint y: 412, endPoint x: 56, endPoint y: 398, distance: 85.7
click at [56, 398] on li "[PHONE_NUMBER] [PERSON_NAME]" at bounding box center [170, 396] width 300 height 59
click at [135, 398] on span "[PHONE_NUMBER]" at bounding box center [170, 389] width 274 height 20
drag, startPoint x: 142, startPoint y: 410, endPoint x: 56, endPoint y: 410, distance: 85.5
click at [56, 398] on span "[PHONE_NUMBER]" at bounding box center [170, 389] width 274 height 20
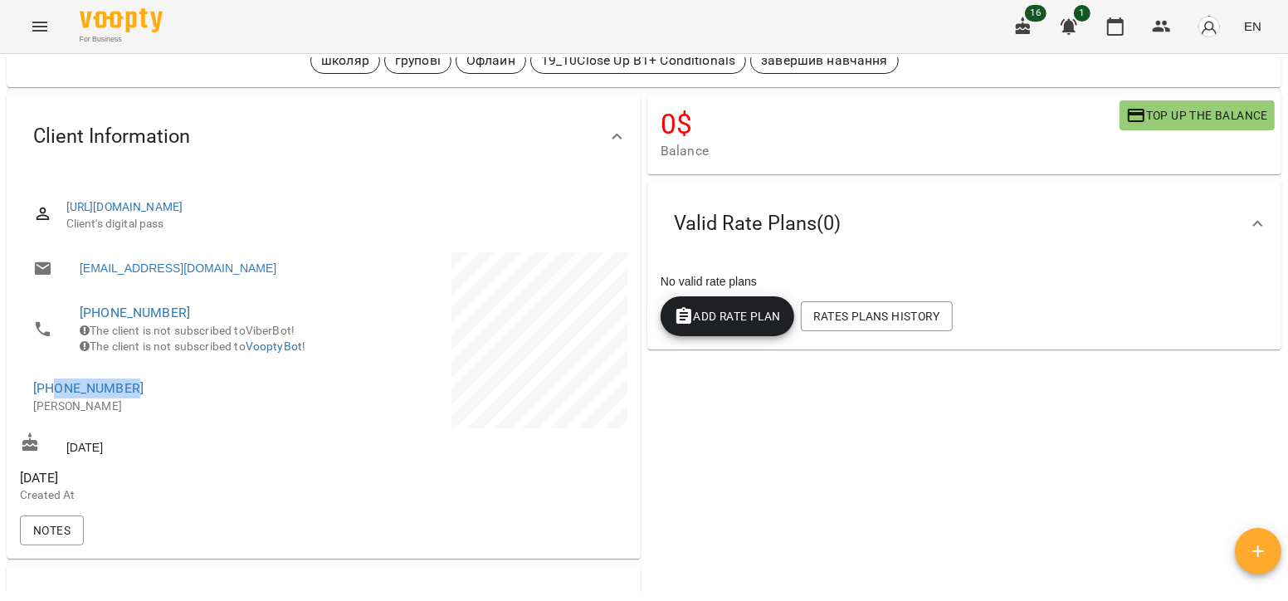
copy link "0984152464"
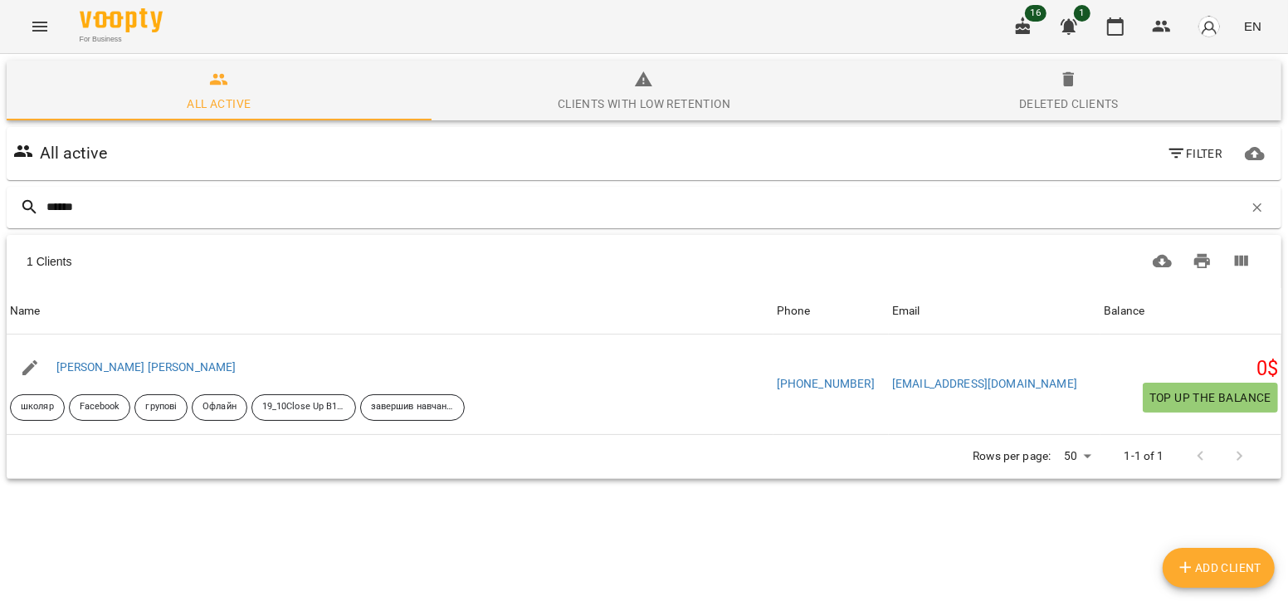
type input "*******"
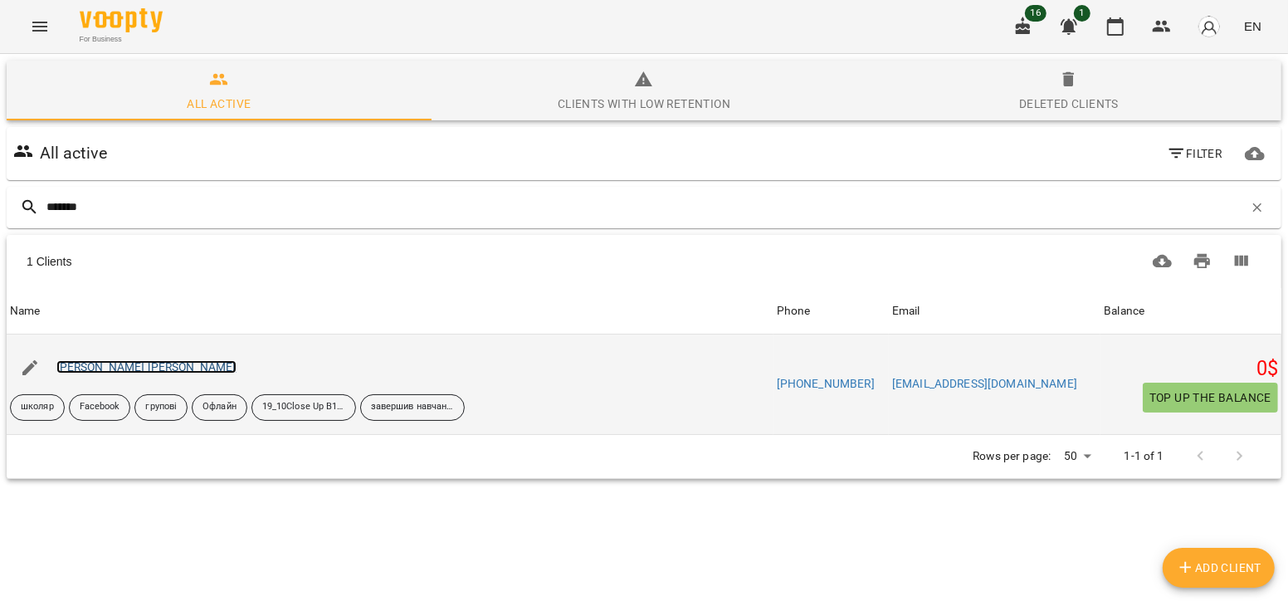
click at [118, 364] on link "[PERSON_NAME] [PERSON_NAME]" at bounding box center [146, 366] width 180 height 13
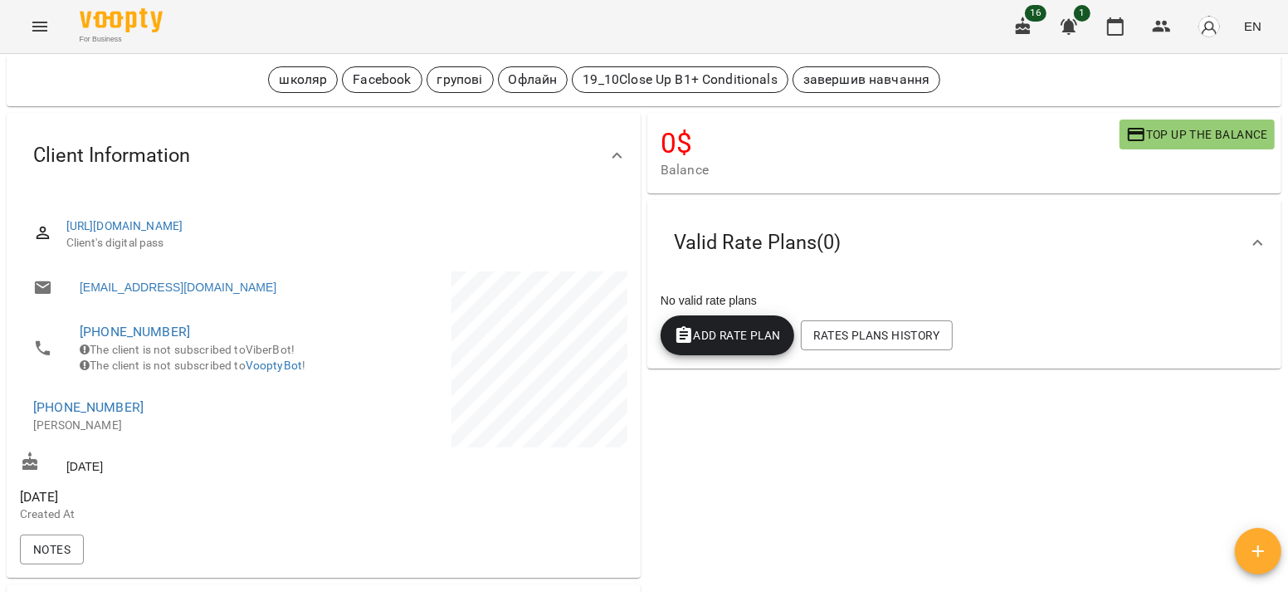
scroll to position [81, 0]
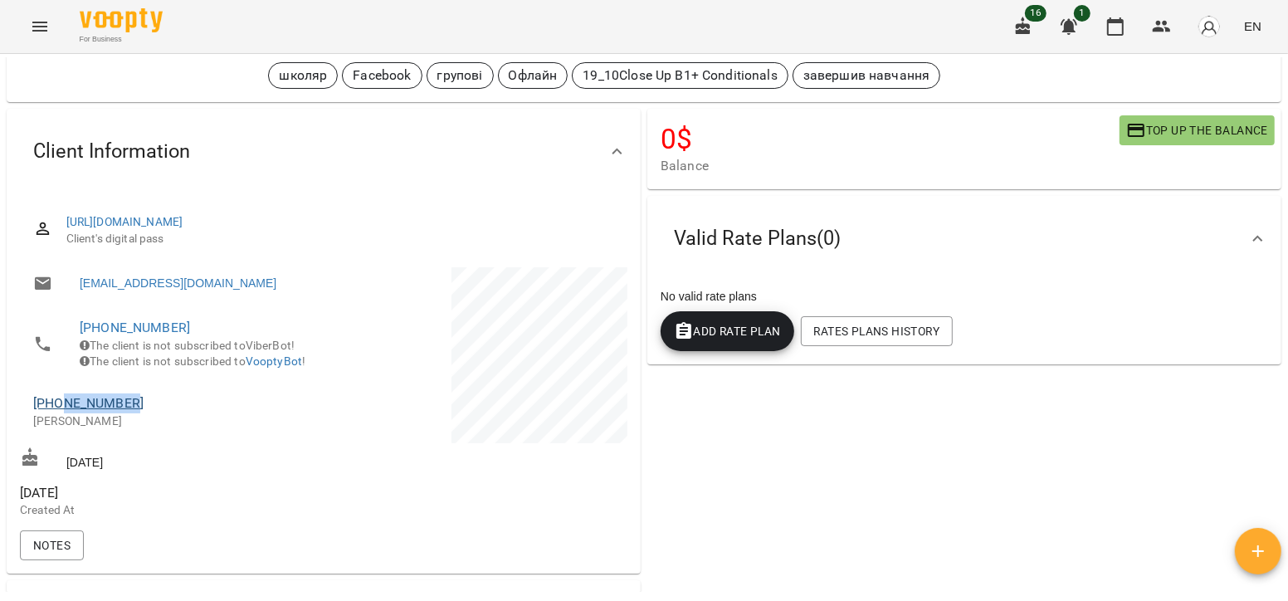
drag, startPoint x: 137, startPoint y: 420, endPoint x: 61, endPoint y: 418, distance: 76.4
click at [61, 413] on span "[PHONE_NUMBER]" at bounding box center [170, 403] width 274 height 20
click at [133, 413] on li "[PHONE_NUMBER] [PERSON_NAME]" at bounding box center [170, 411] width 300 height 59
drag, startPoint x: 138, startPoint y: 417, endPoint x: 63, endPoint y: 417, distance: 74.7
click at [63, 413] on span "[PHONE_NUMBER]" at bounding box center [170, 403] width 274 height 20
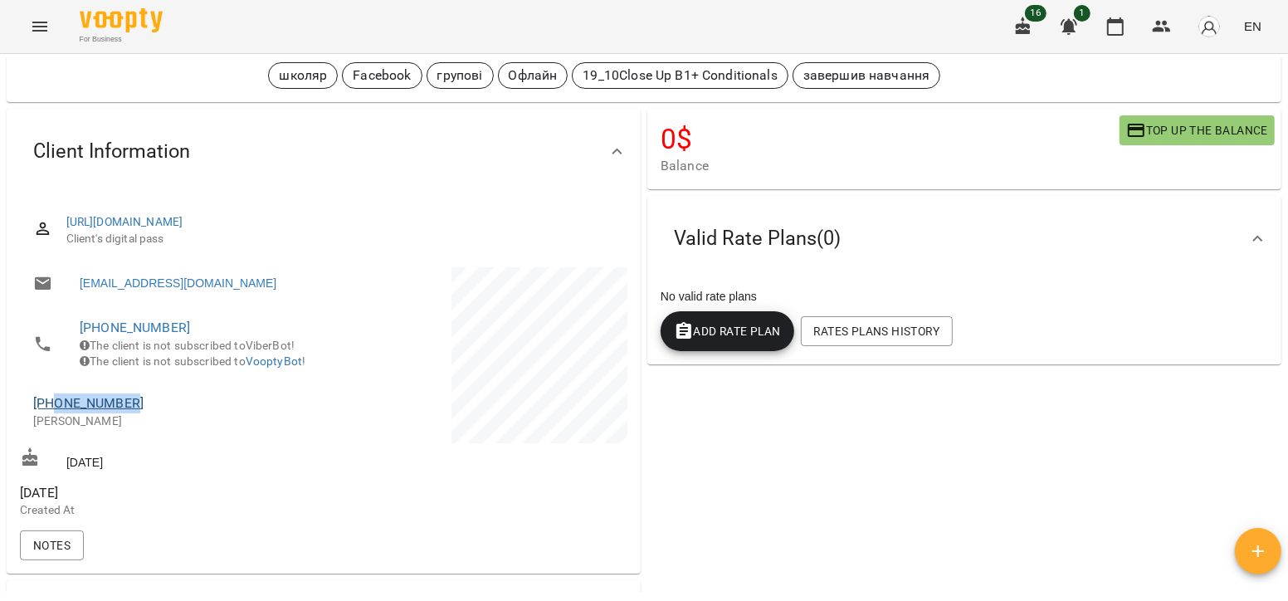
drag, startPoint x: 139, startPoint y: 432, endPoint x: 57, endPoint y: 427, distance: 82.3
click at [57, 413] on span "[PHONE_NUMBER]" at bounding box center [170, 403] width 274 height 20
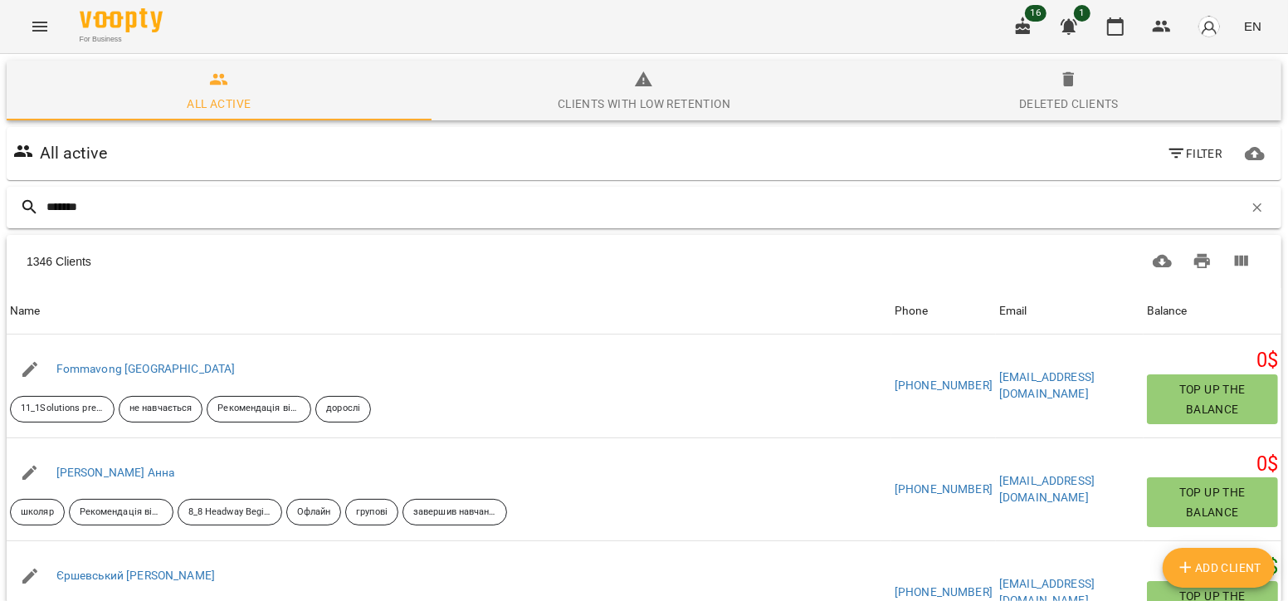
type input "********"
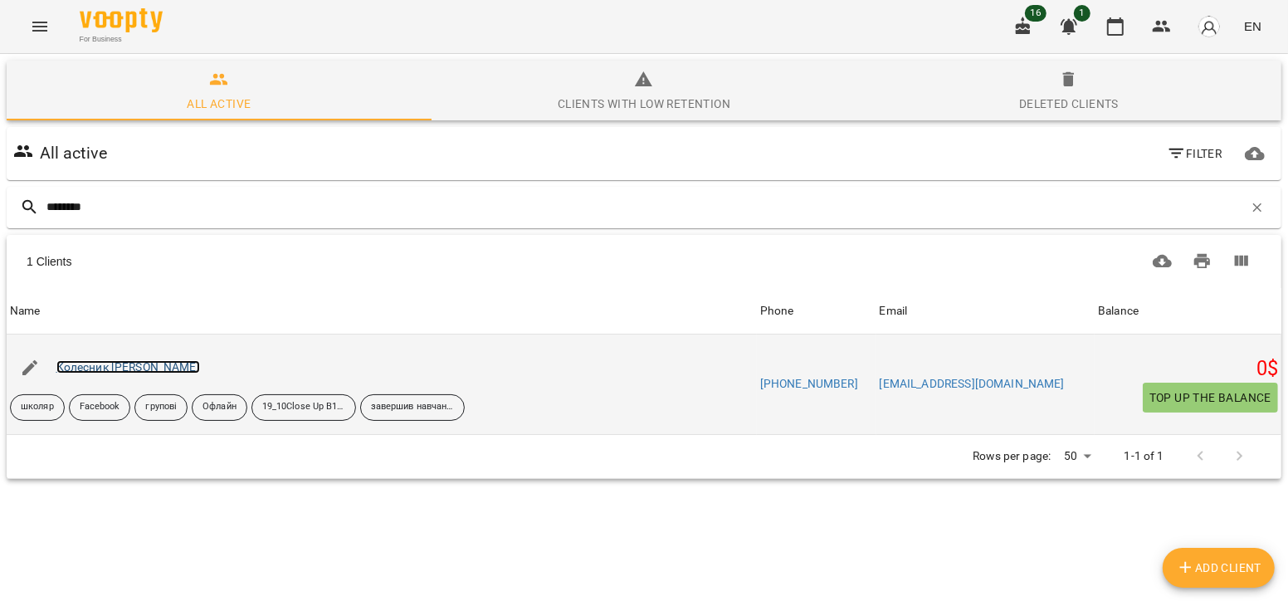
click at [125, 363] on link "Колесник [PERSON_NAME]" at bounding box center [128, 366] width 144 height 13
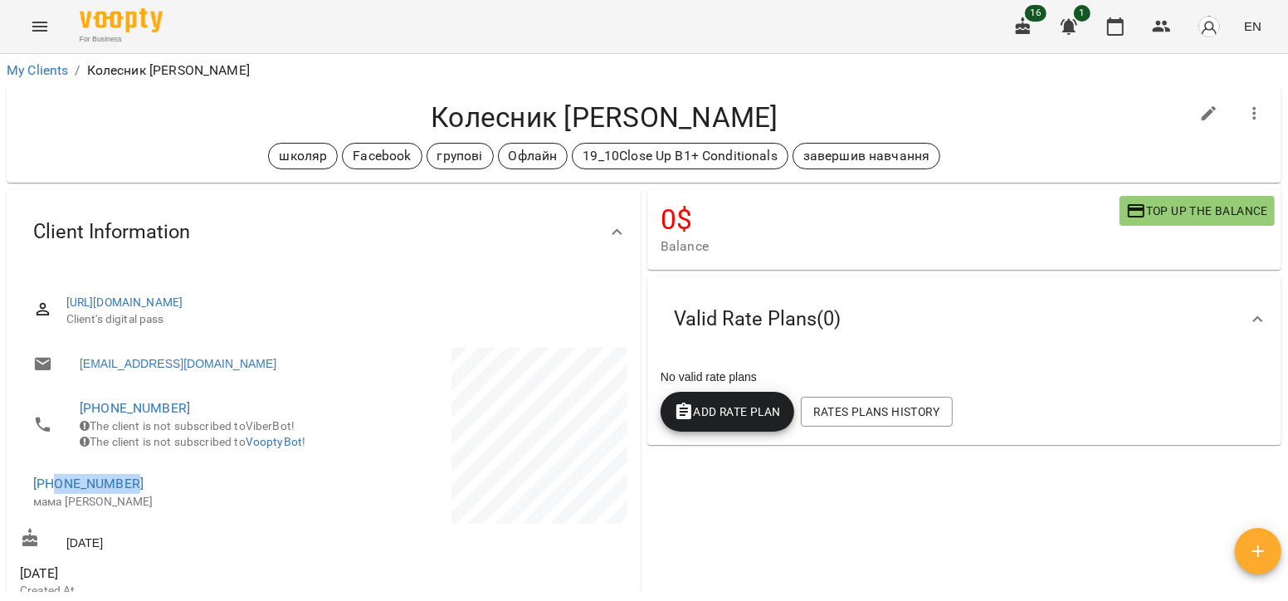
drag, startPoint x: 137, startPoint y: 503, endPoint x: 56, endPoint y: 498, distance: 81.5
click at [56, 494] on span "[PHONE_NUMBER]" at bounding box center [170, 484] width 274 height 20
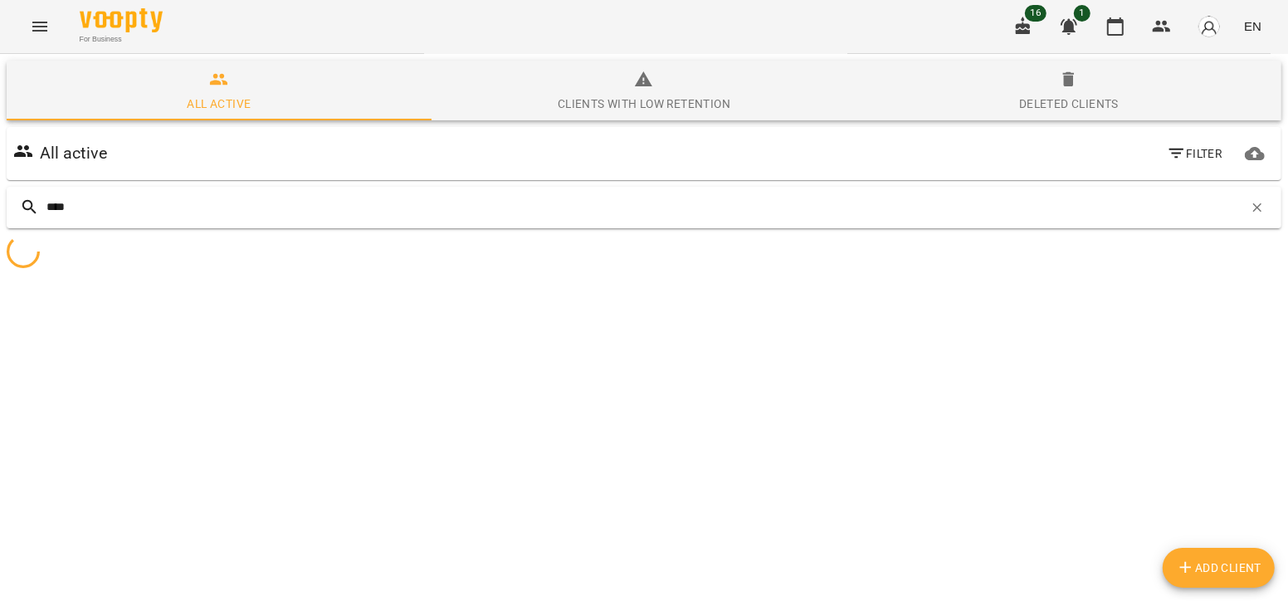
type input "*****"
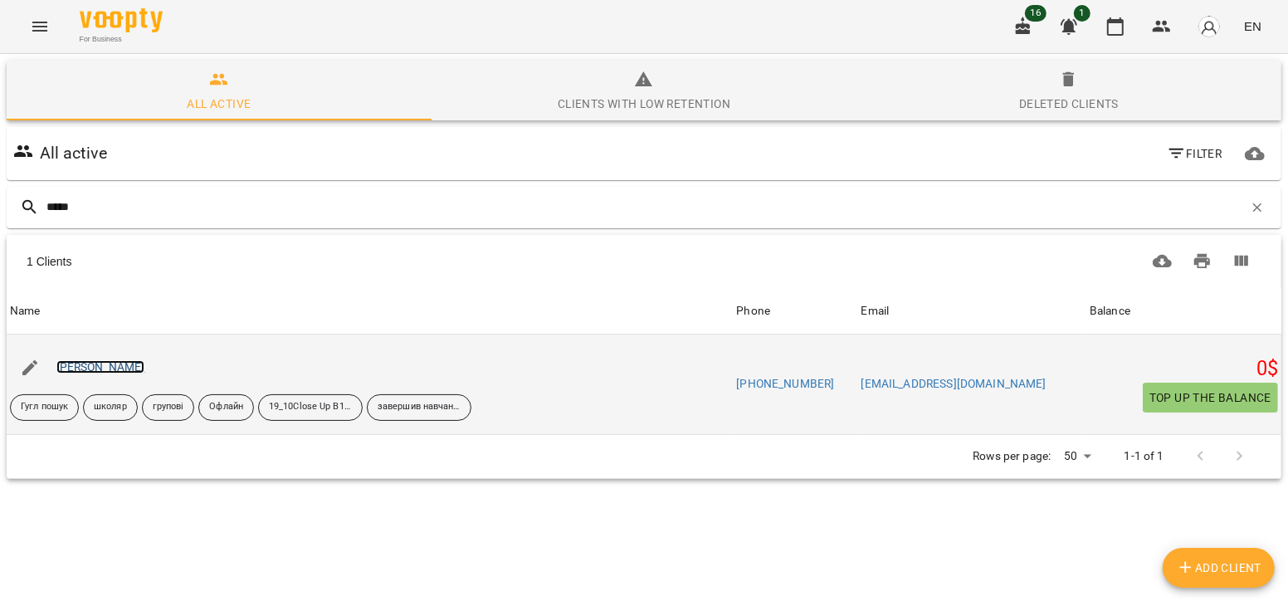
click at [90, 373] on link "[PERSON_NAME]" at bounding box center [100, 366] width 89 height 13
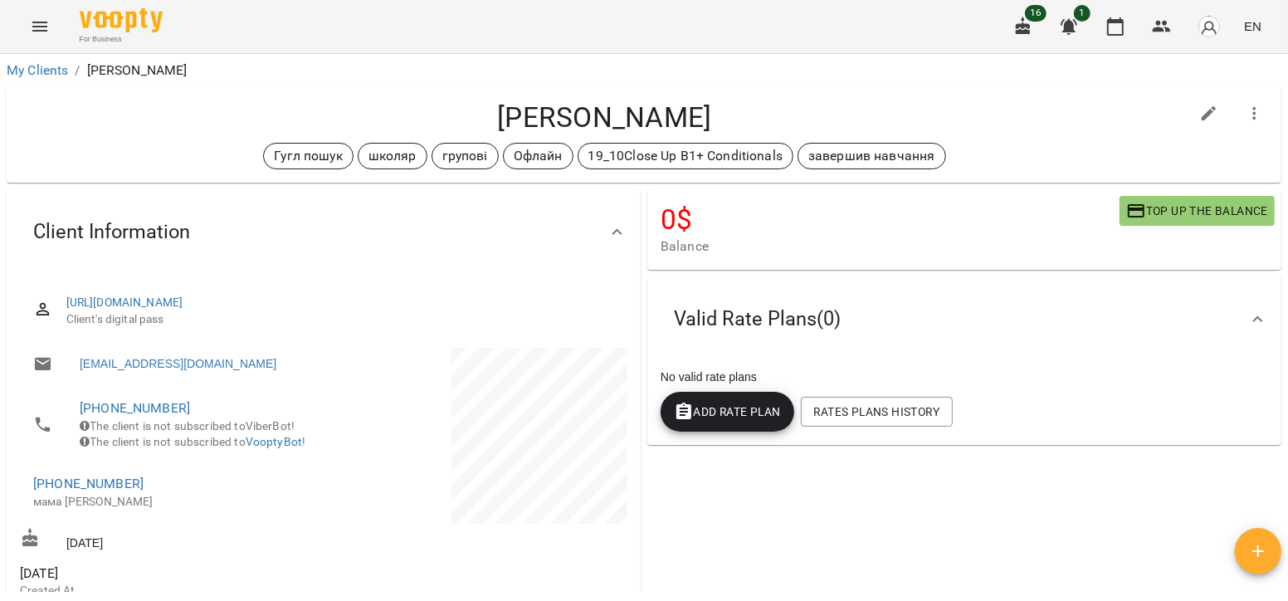
scroll to position [43, 0]
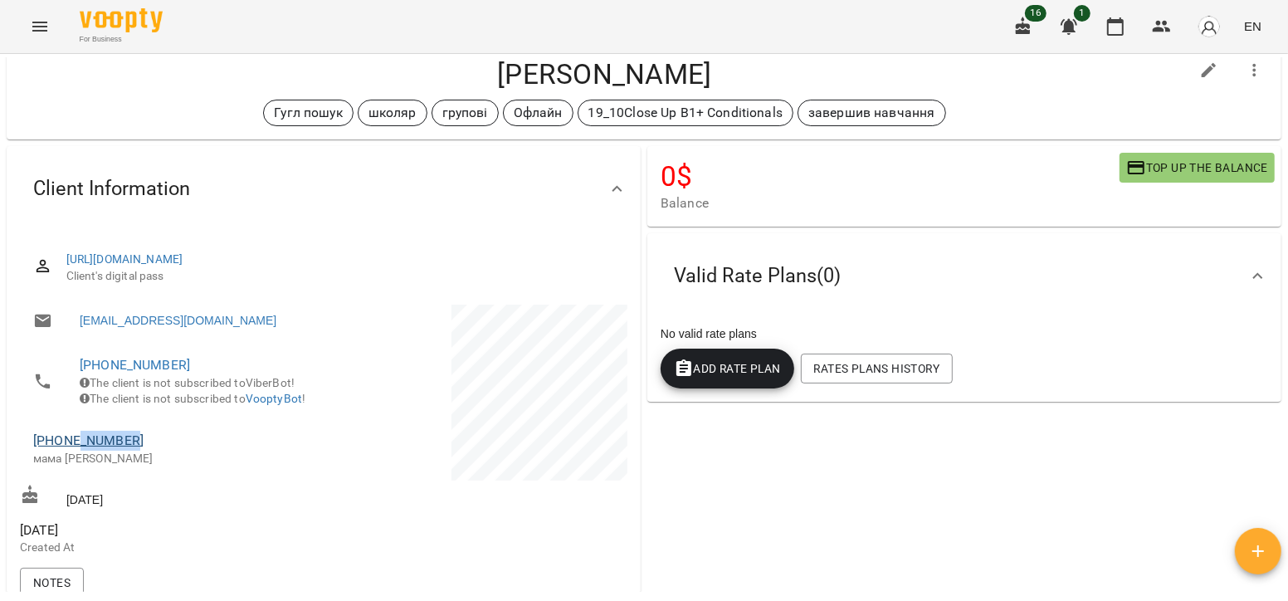
drag, startPoint x: 143, startPoint y: 466, endPoint x: 73, endPoint y: 468, distance: 69.7
click at [73, 451] on span "[PHONE_NUMBER]" at bounding box center [170, 441] width 274 height 20
click at [198, 419] on li "[PHONE_NUMBER] The client is not subscribed to ViberBot! The client is not subs…" at bounding box center [170, 382] width 300 height 76
drag, startPoint x: 145, startPoint y: 458, endPoint x: 53, endPoint y: 457, distance: 92.2
click at [53, 451] on span "[PHONE_NUMBER]" at bounding box center [170, 441] width 274 height 20
